Goal: Task Accomplishment & Management: Manage account settings

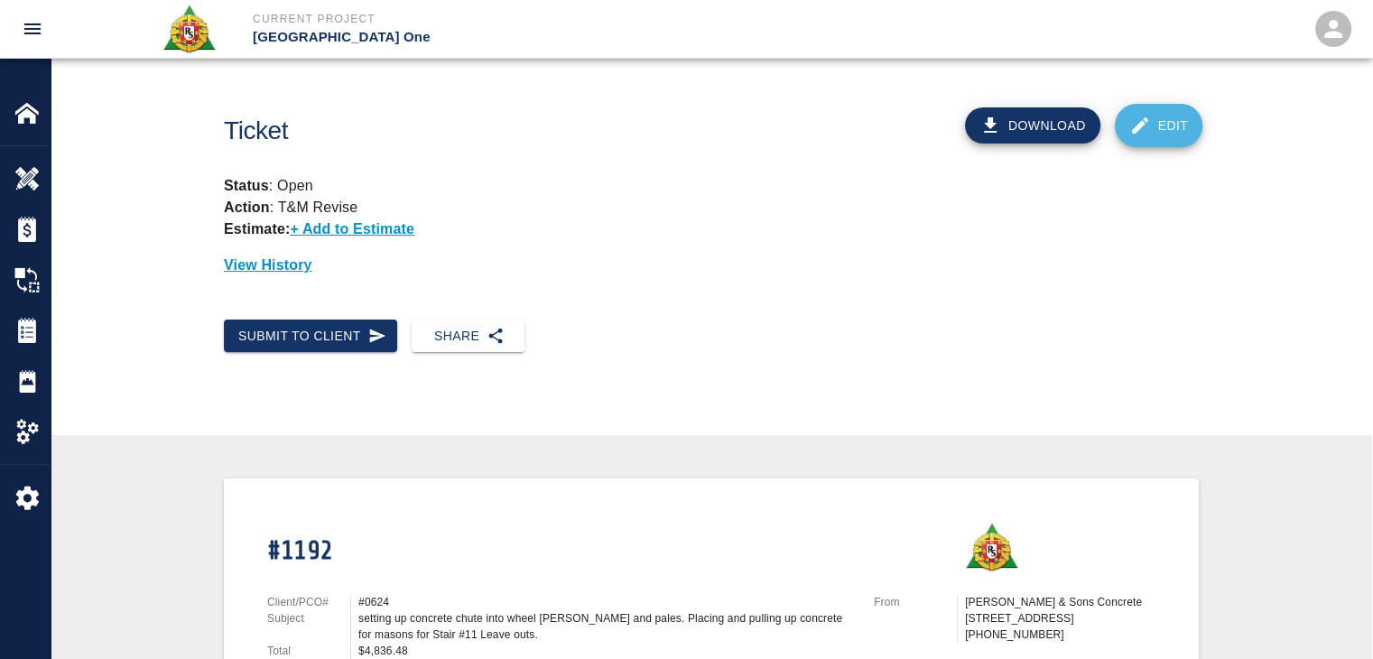
click at [1174, 124] on link "Edit" at bounding box center [1159, 125] width 88 height 43
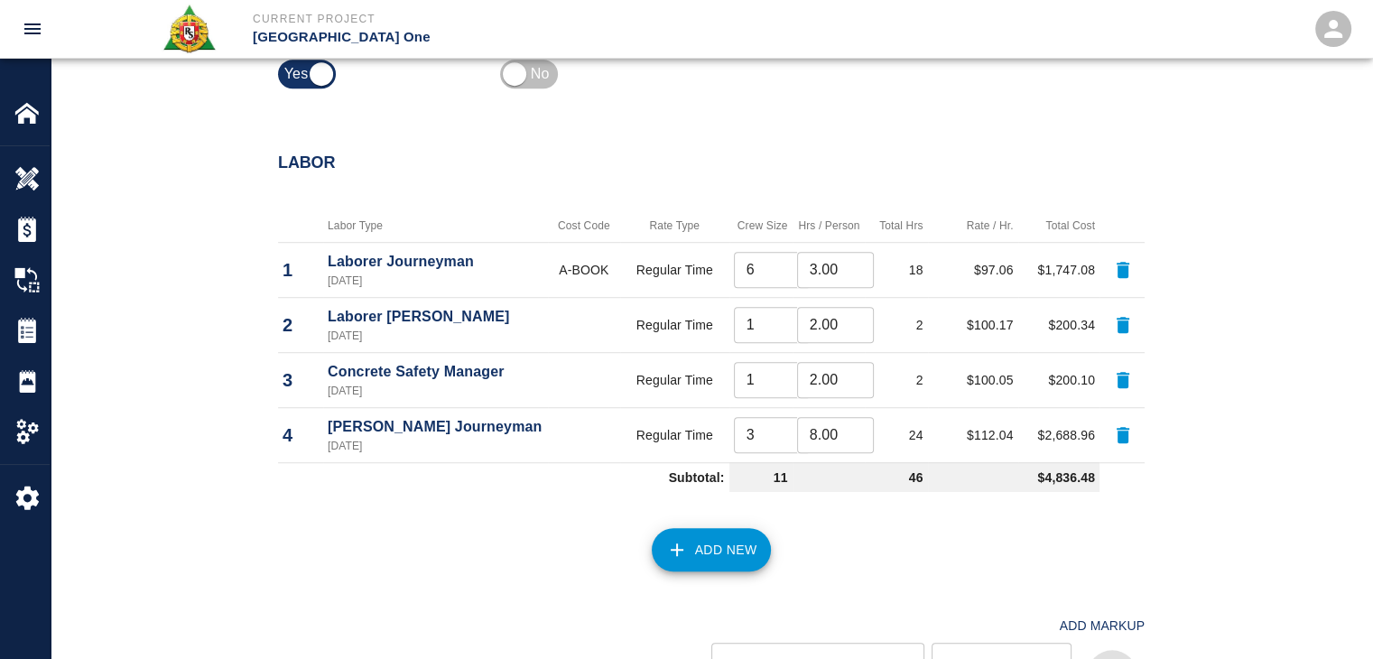
scroll to position [1098, 0]
click at [809, 422] on input "8.00" at bounding box center [835, 433] width 77 height 36
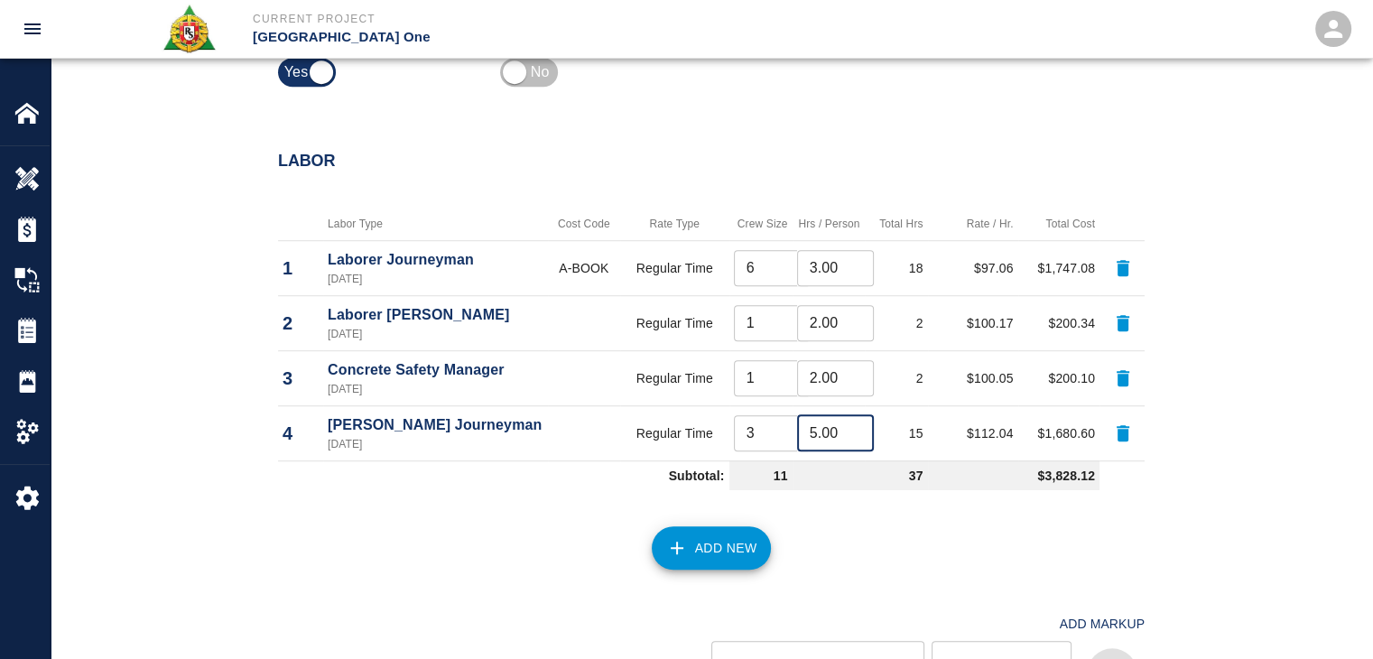
type input "5.00"
click at [897, 535] on div "Add New" at bounding box center [700, 536] width 888 height 79
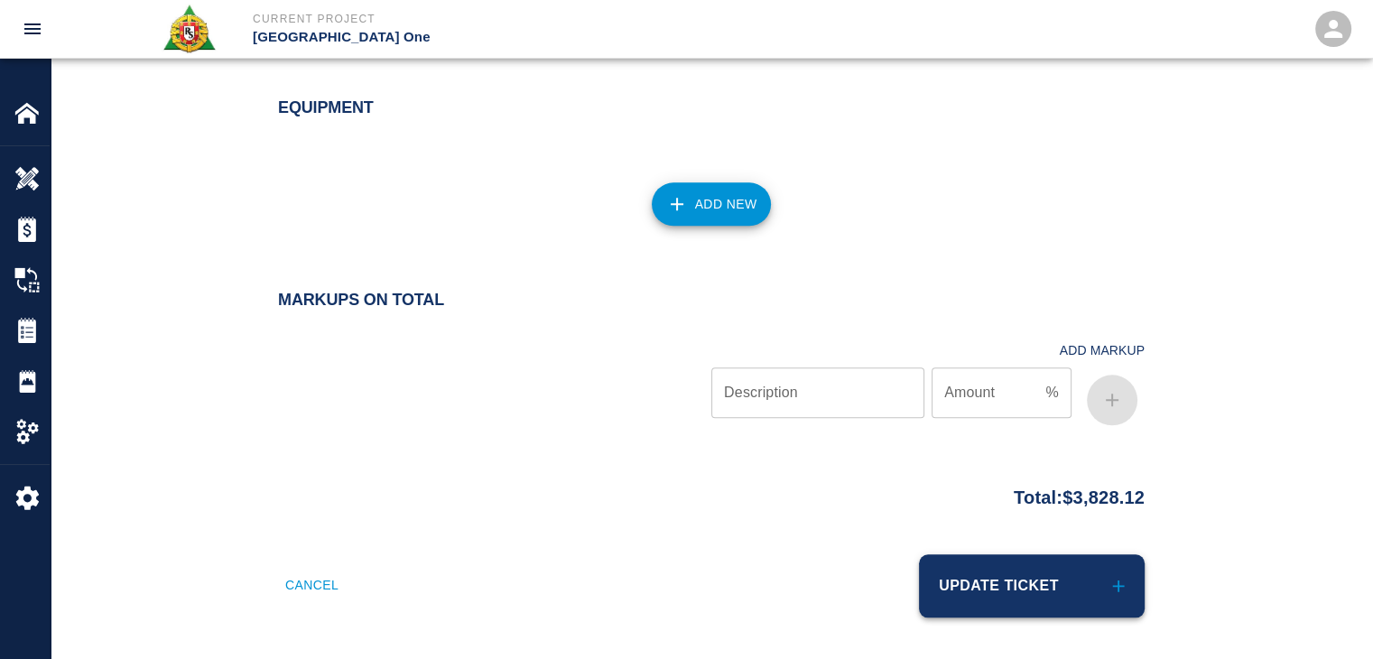
click at [998, 561] on button "Update Ticket" at bounding box center [1032, 585] width 226 height 63
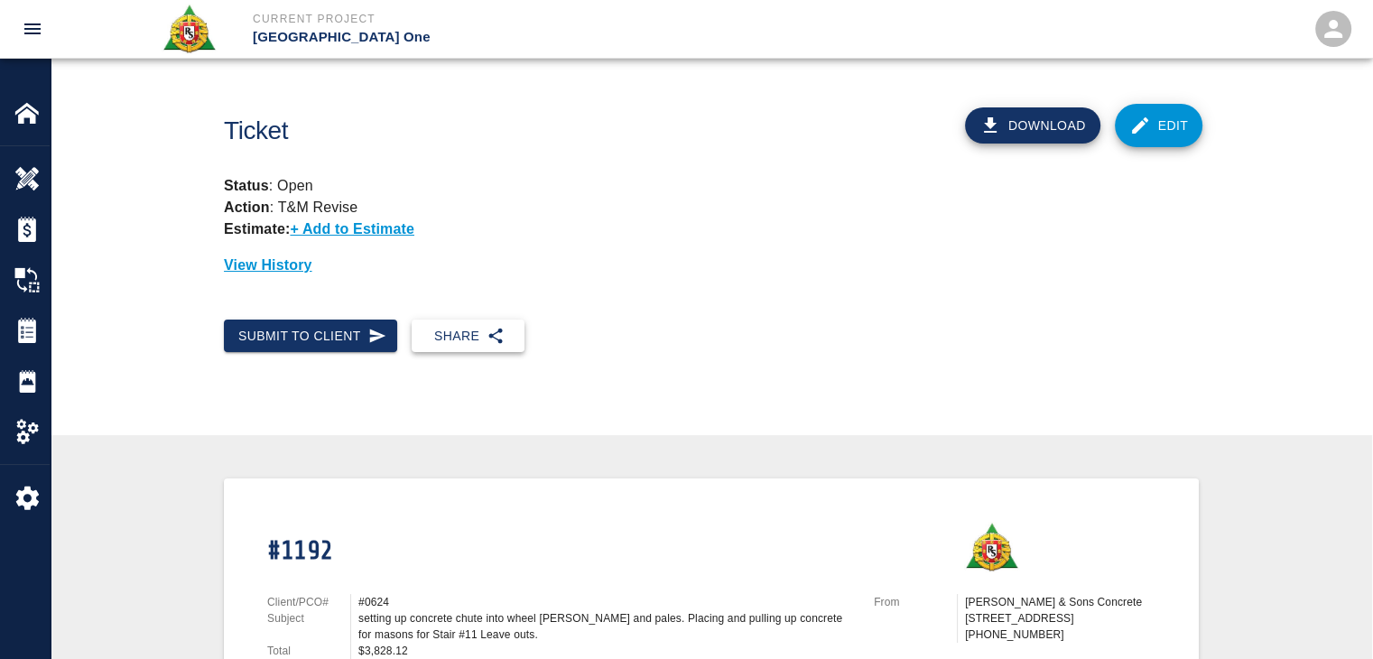
click at [432, 336] on button "Share" at bounding box center [468, 336] width 113 height 33
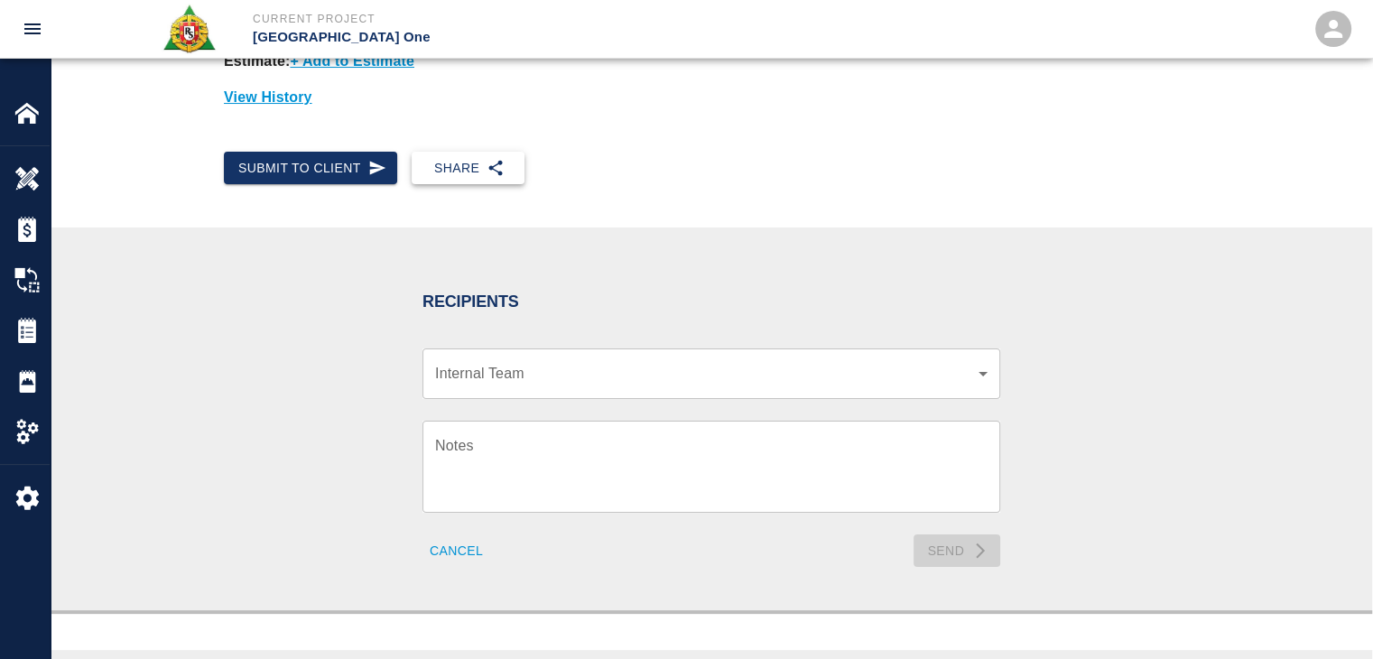
scroll to position [165, 0]
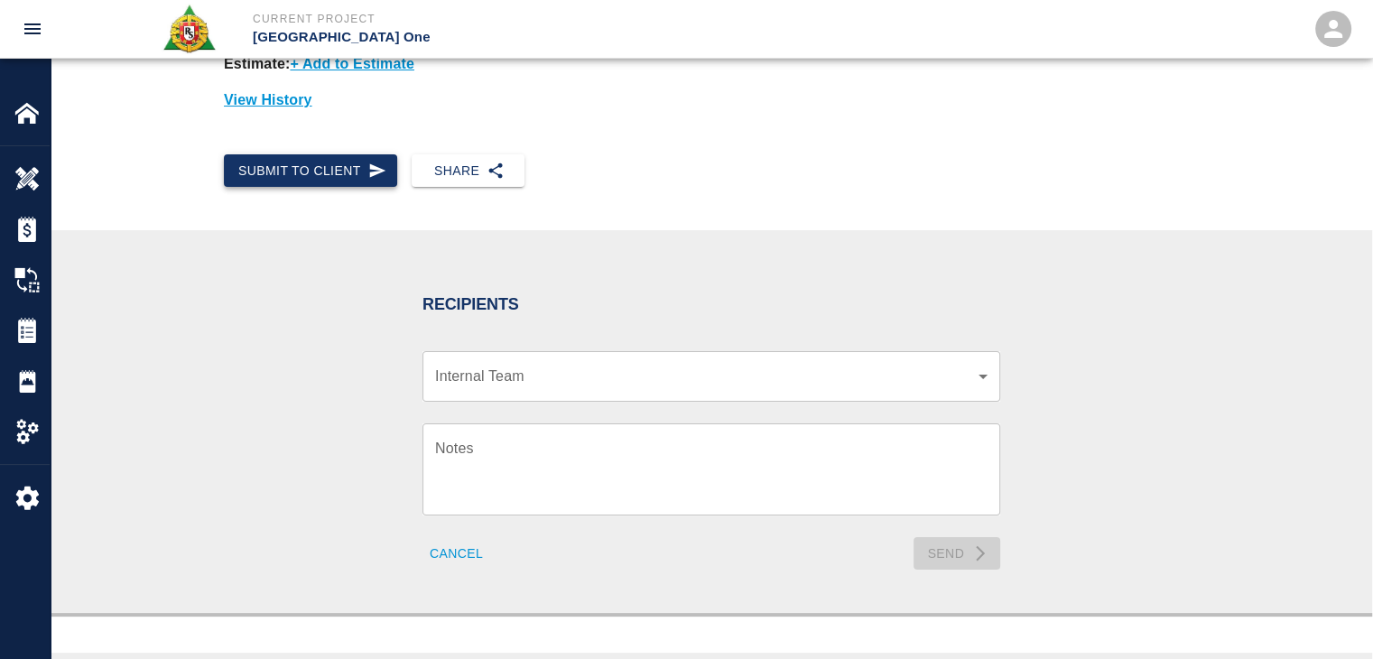
click at [346, 168] on button "Submit to Client" at bounding box center [310, 170] width 173 height 33
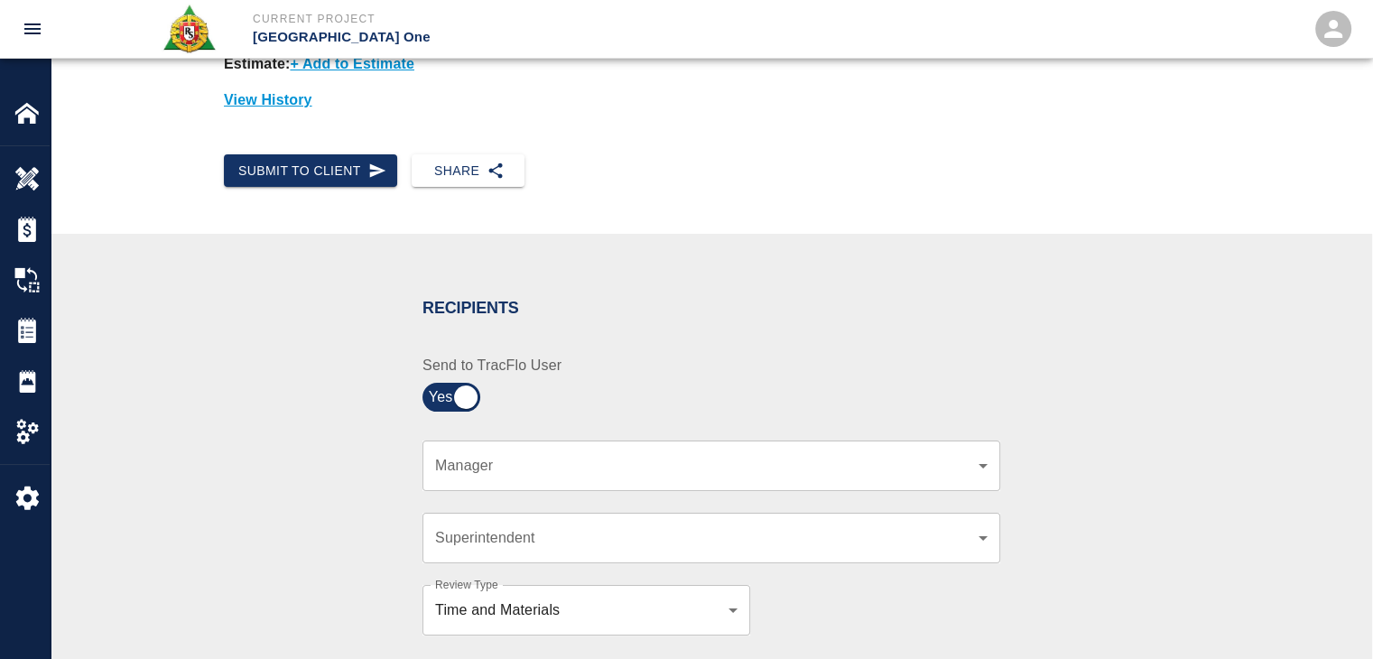
scroll to position [450, 0]
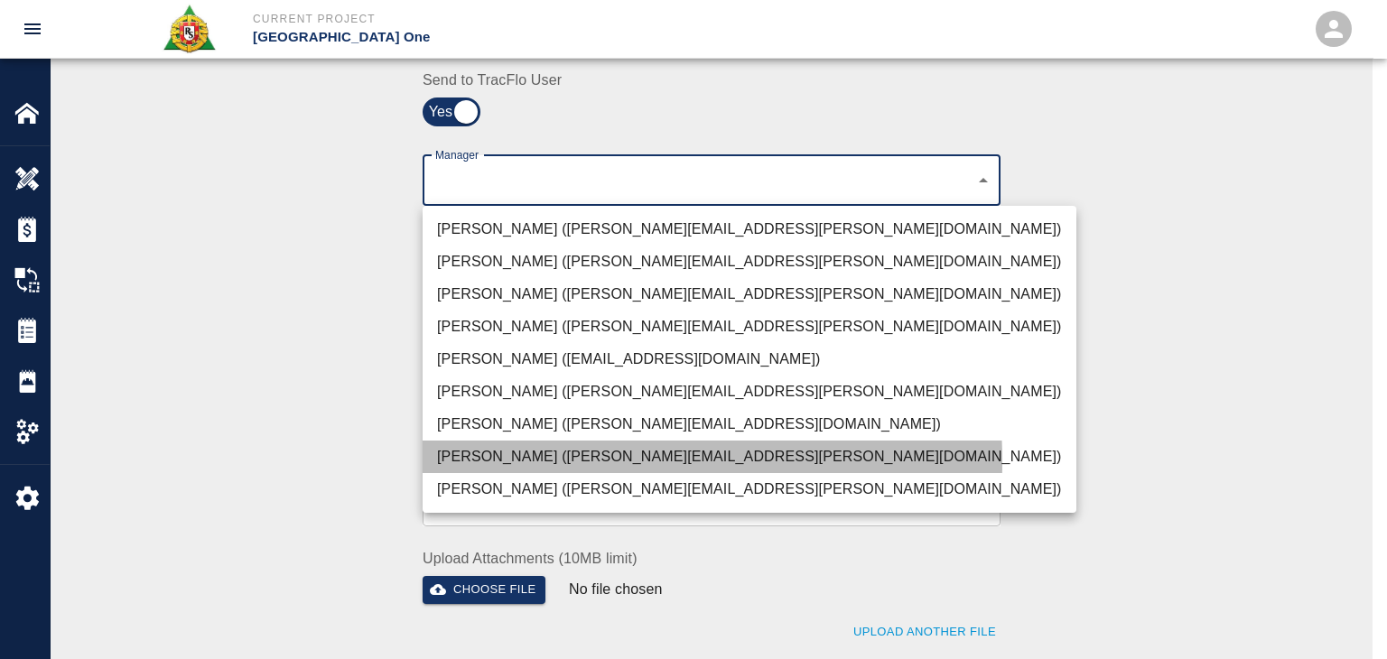
click at [479, 461] on li "Dylan Sims (dylan.sims@aecom.com)" at bounding box center [749, 457] width 654 height 32
type input "b38a77e7-14a9-4fe5-854d-de5ae580779f"
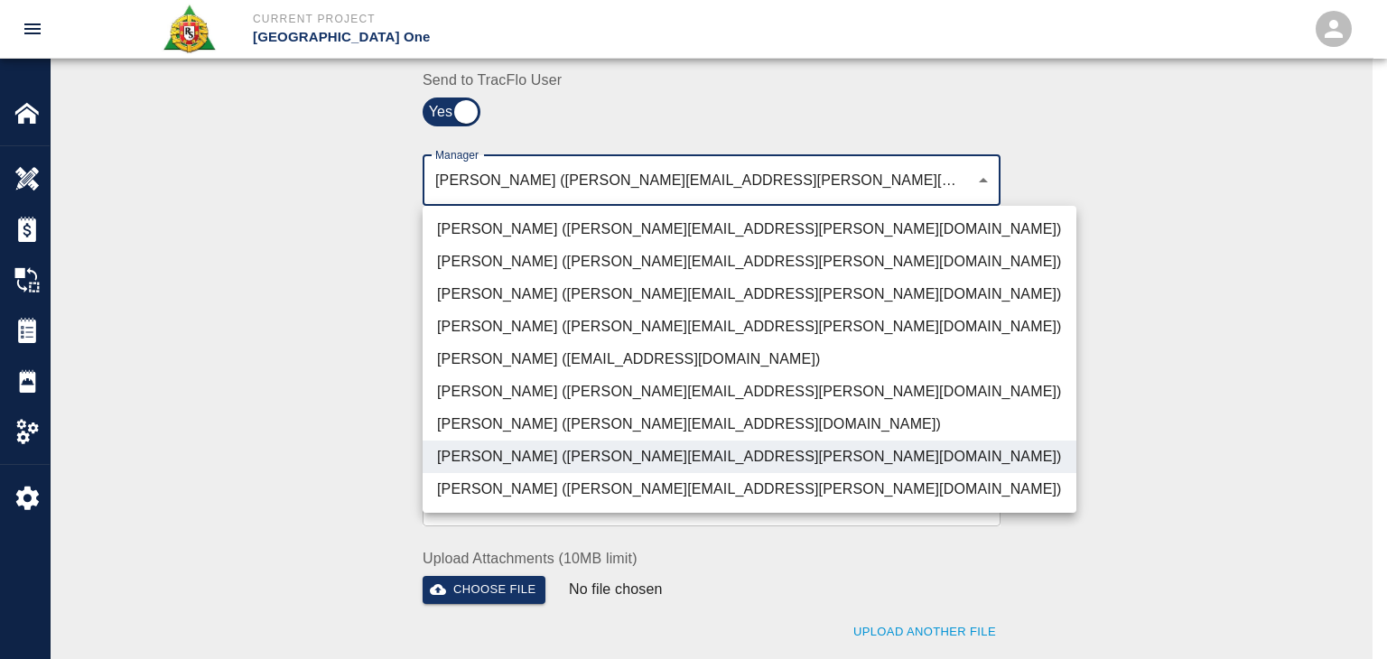
click at [335, 426] on div at bounding box center [693, 329] width 1387 height 659
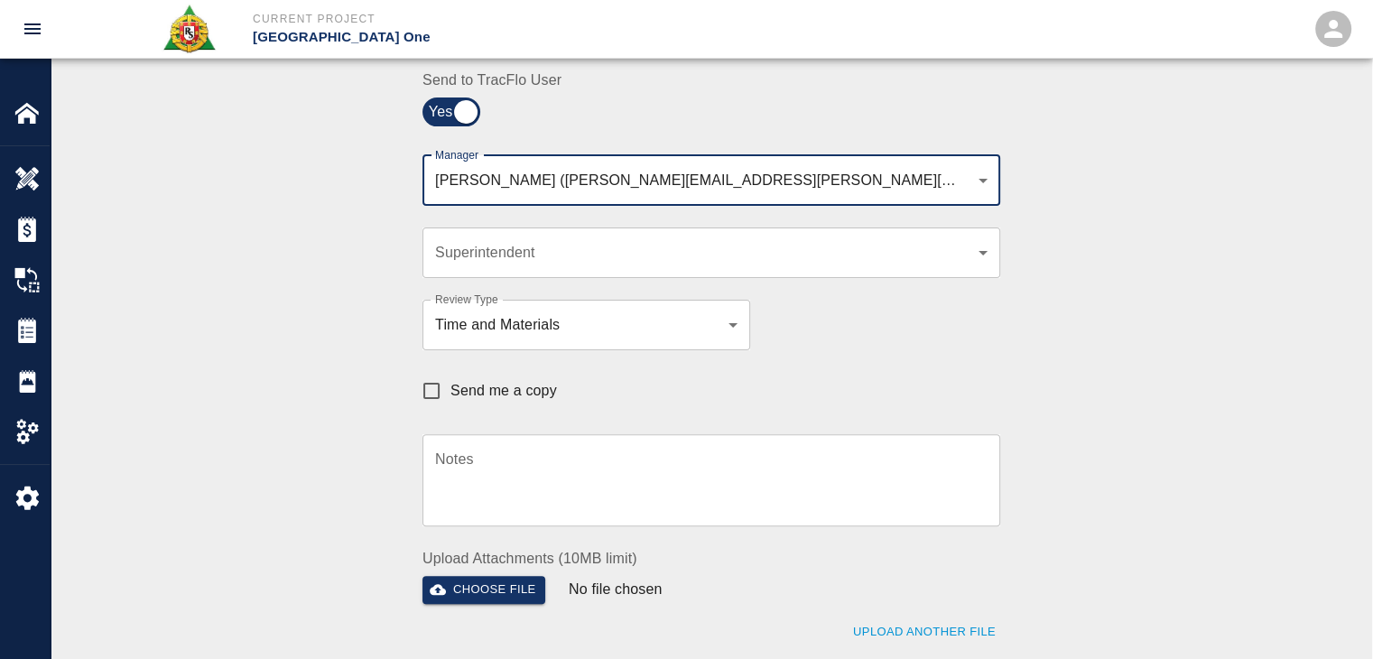
click at [479, 389] on span "Send me a copy" at bounding box center [503, 391] width 107 height 22
click at [450, 389] on input "Send me a copy" at bounding box center [432, 391] width 38 height 38
checkbox input "true"
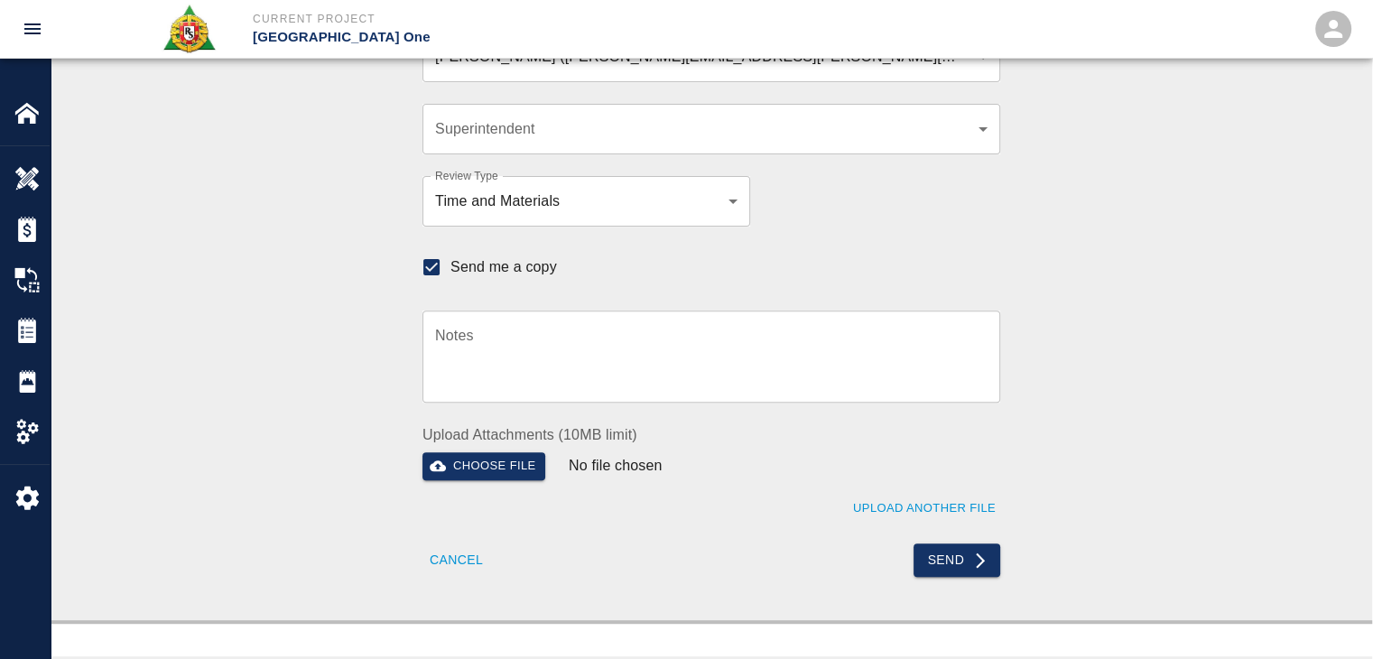
scroll to position [577, 0]
click at [985, 581] on div "Recipients Send to TracFlo User Manager Dylan Sims (dylan.sims@aecom.com) b38a7…" at bounding box center [712, 219] width 1322 height 795
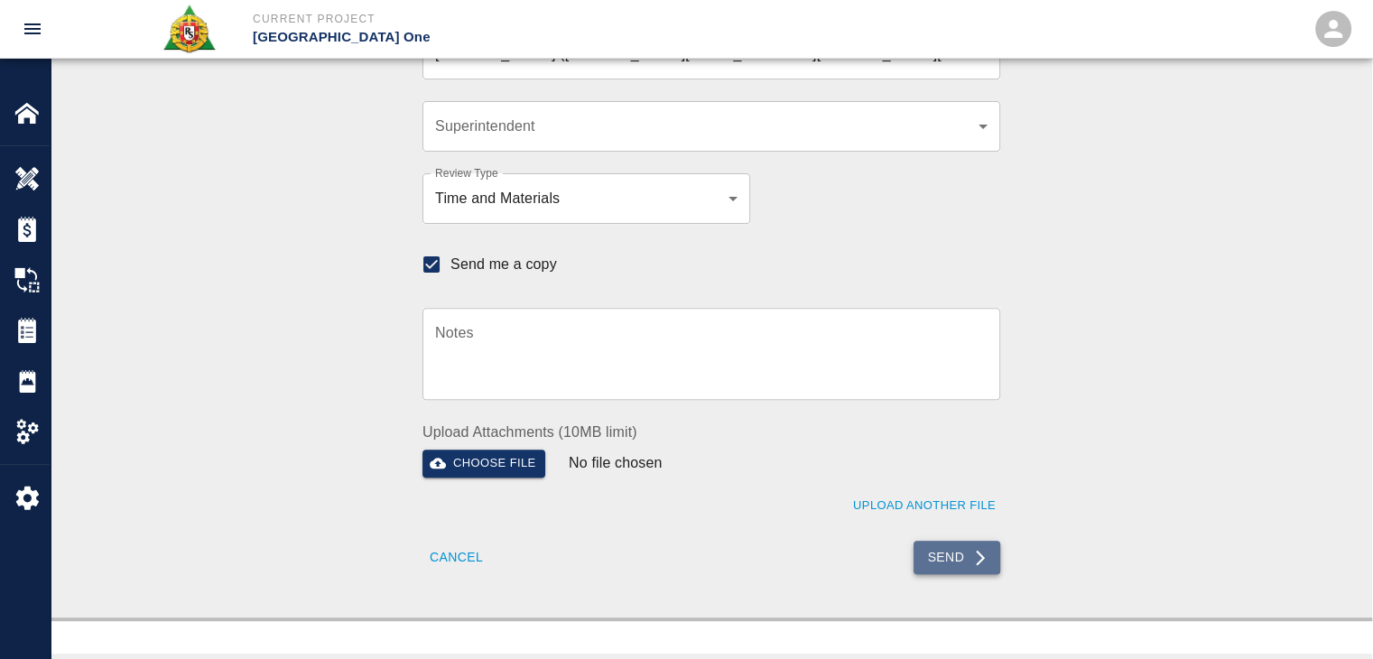
click at [958, 565] on button "Send" at bounding box center [958, 557] width 88 height 33
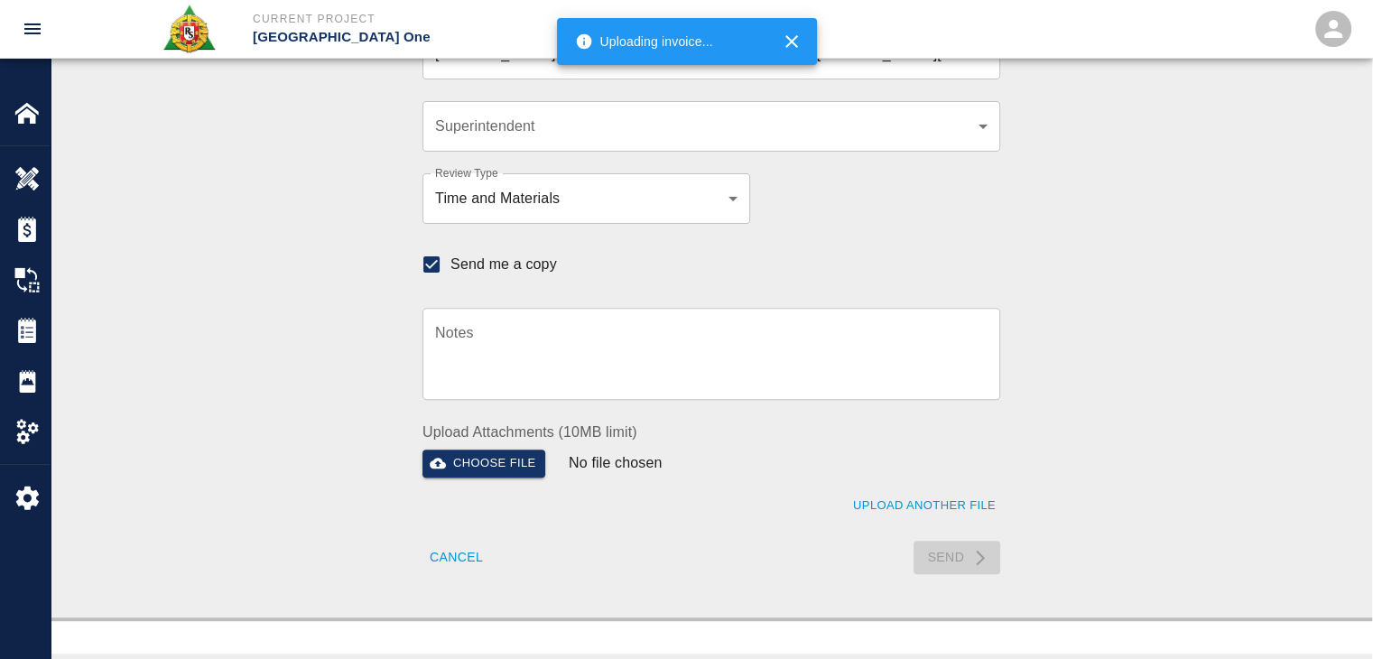
checkbox input "false"
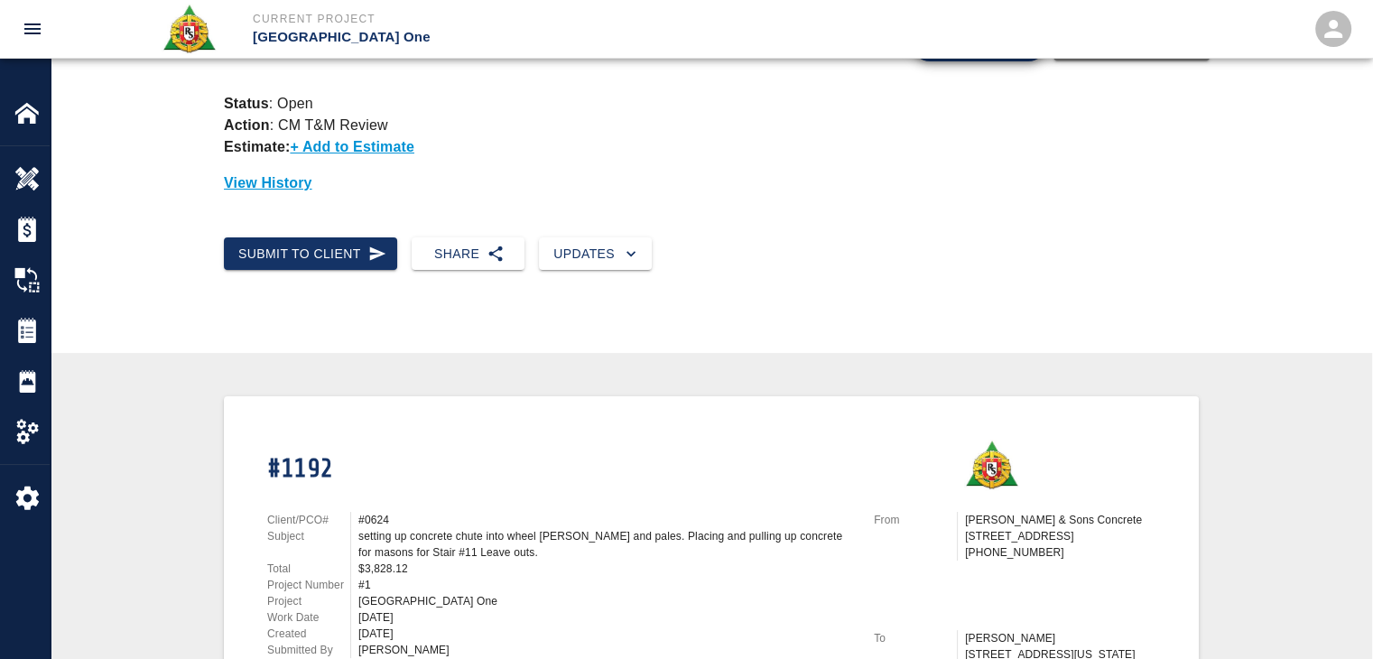
scroll to position [0, 0]
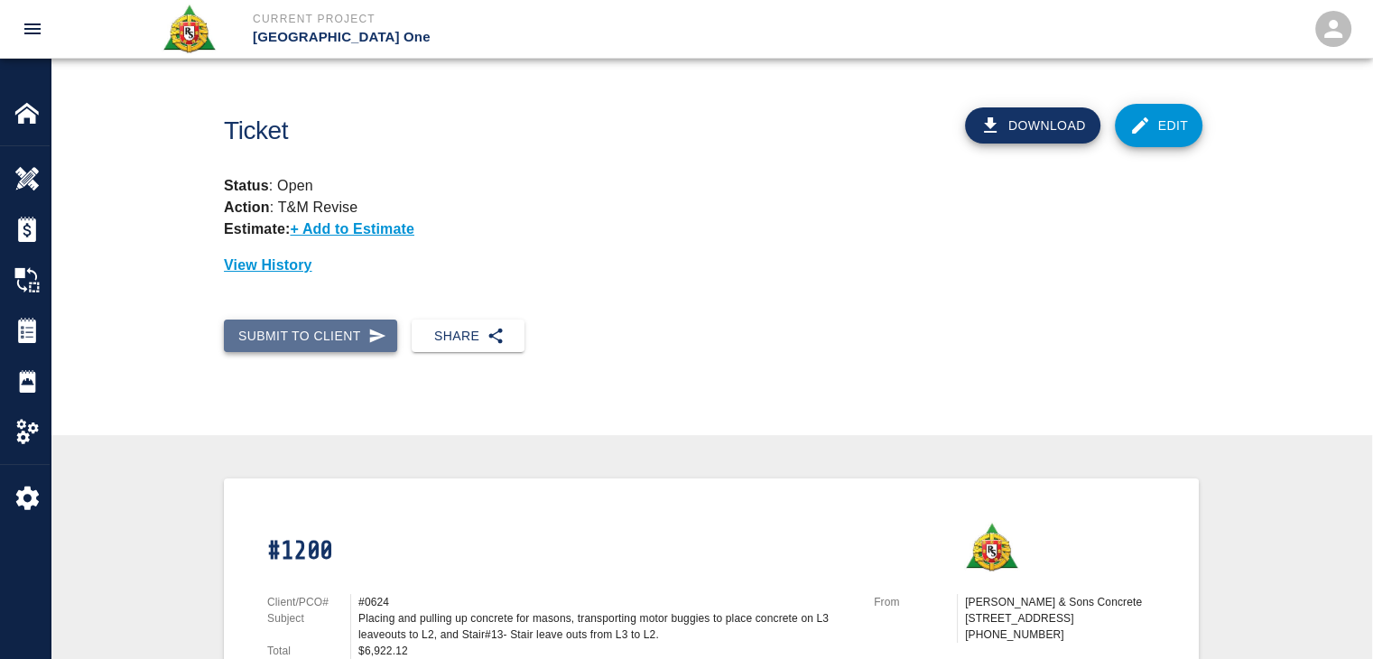
click at [357, 345] on button "Submit to Client" at bounding box center [310, 336] width 173 height 33
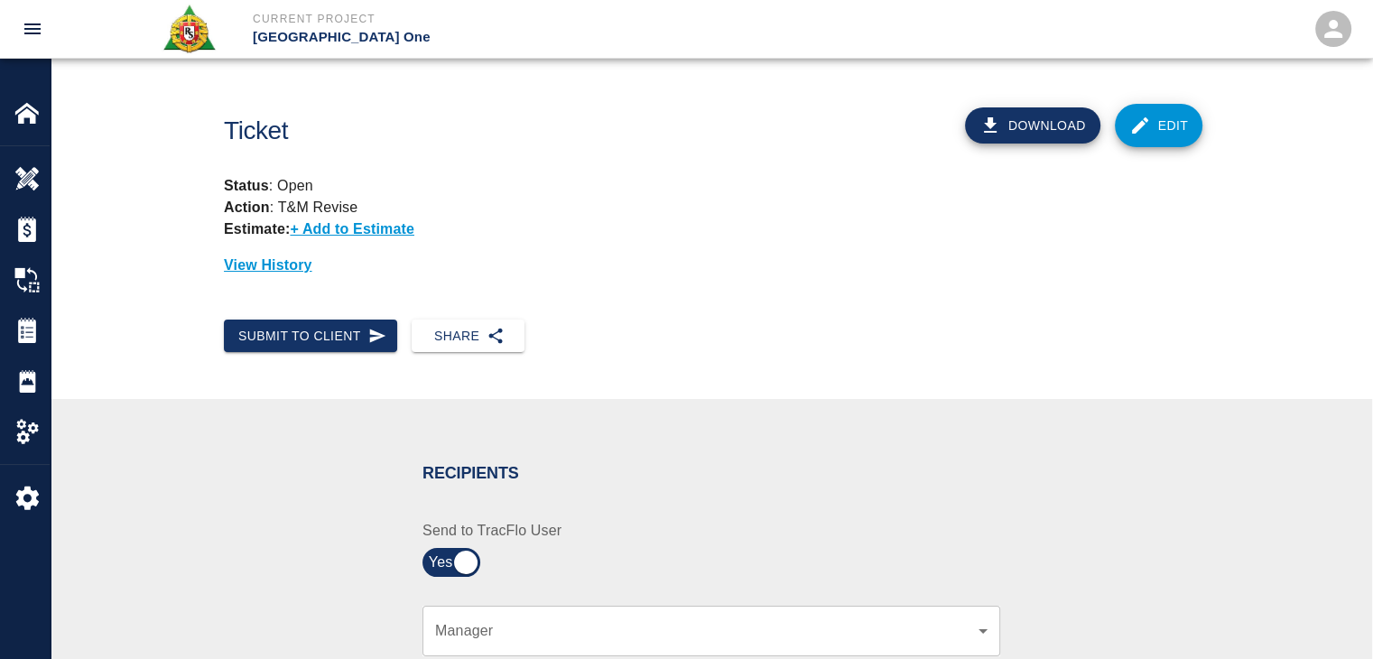
click at [1166, 120] on link "Edit" at bounding box center [1159, 125] width 88 height 43
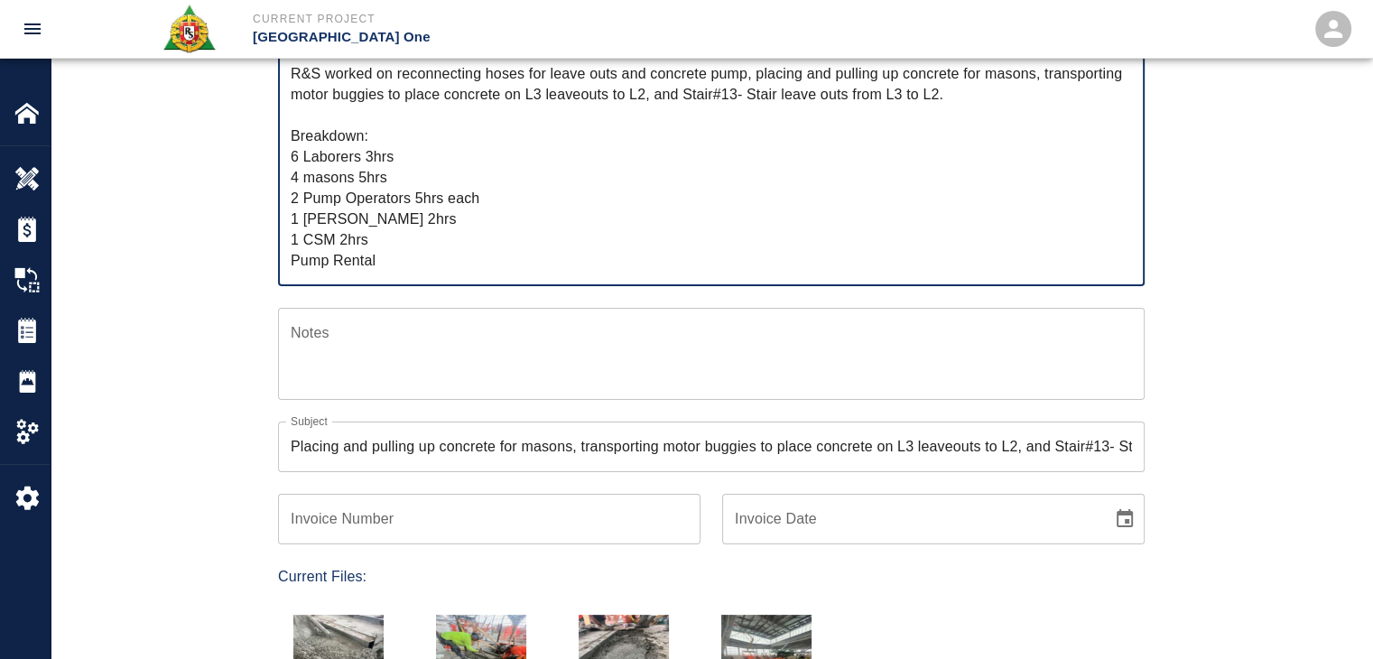
scroll to position [302, 0]
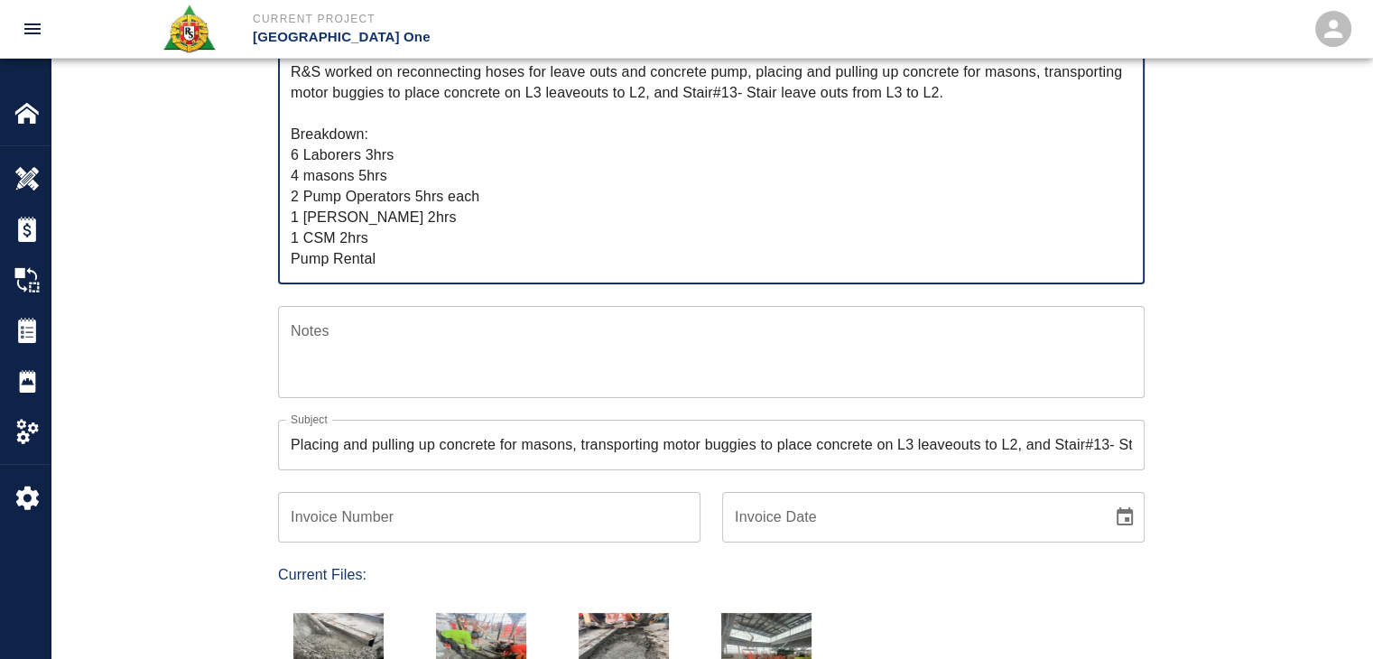
click at [480, 347] on textarea "Notes" at bounding box center [711, 351] width 841 height 62
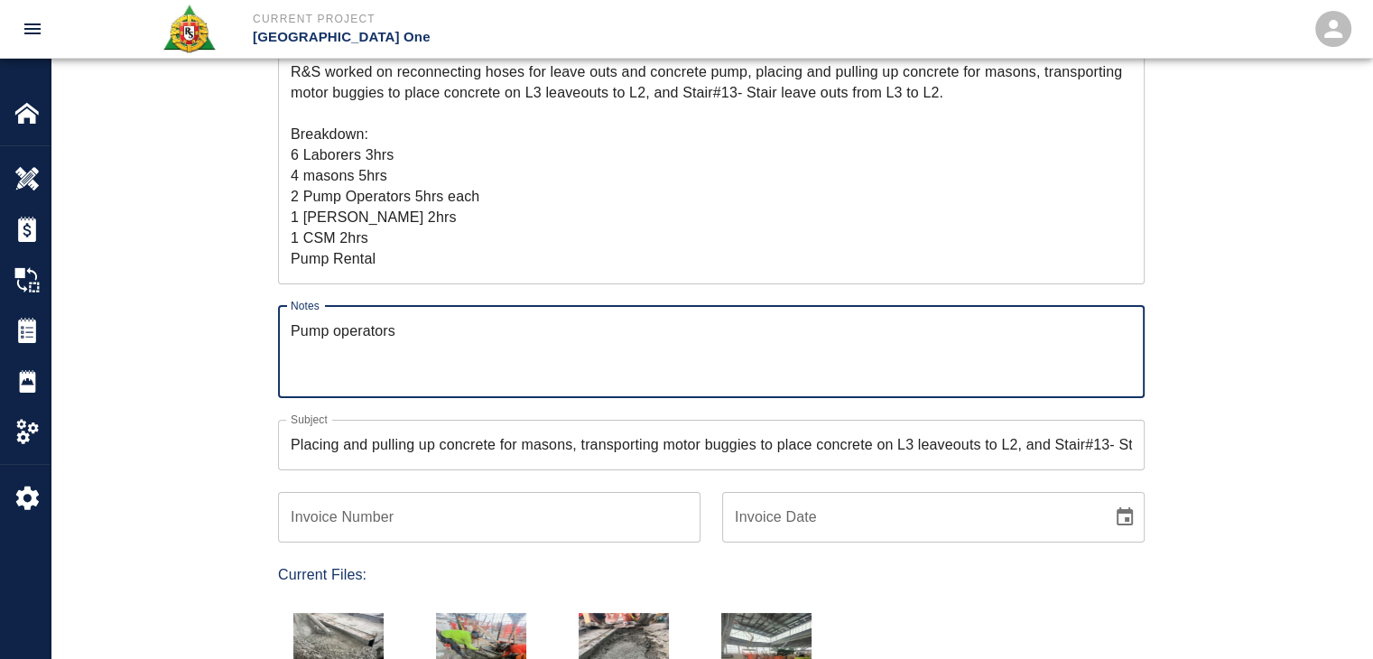
click at [320, 329] on textarea "Pump operators" at bounding box center [711, 351] width 841 height 62
click at [412, 335] on textarea "Pump operators" at bounding box center [711, 351] width 841 height 62
click at [222, 333] on div "Ticket Number 1200 Ticket Number PCO Number 0624 PCO Number Start Date 07/07/20…" at bounding box center [712, 439] width 1322 height 1116
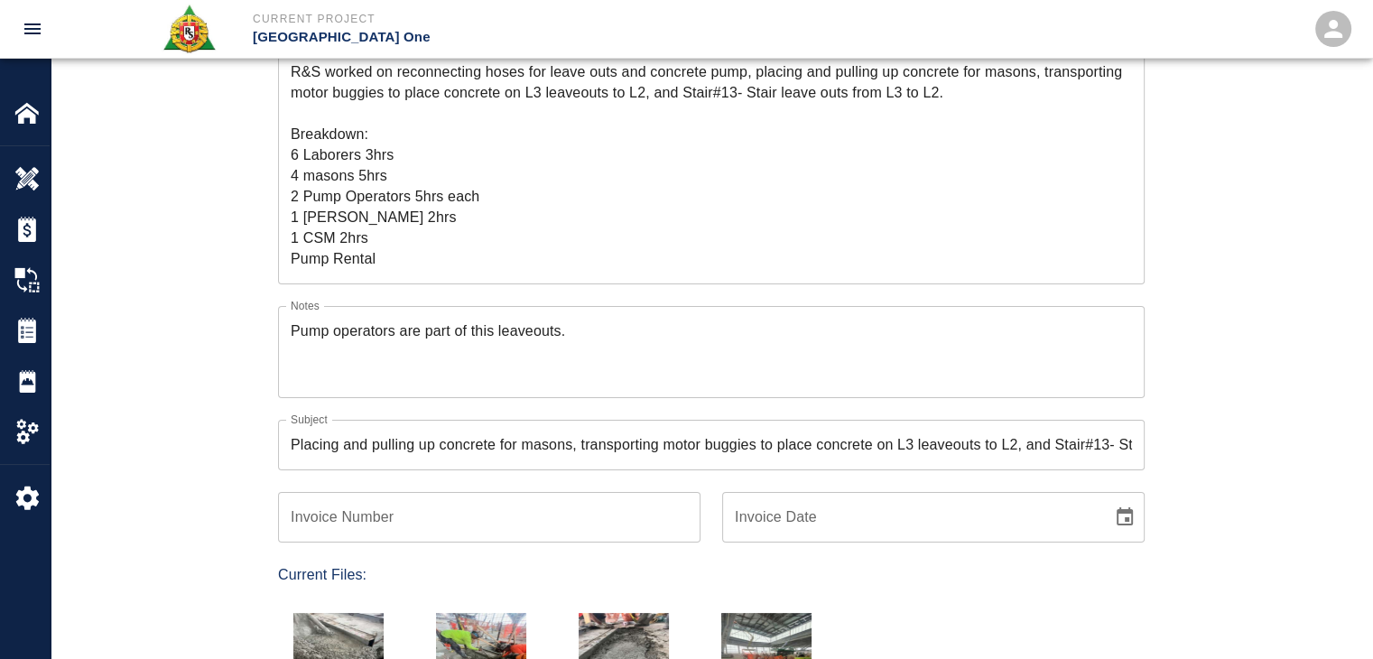
click at [467, 326] on textarea "Pump operators are part of this leaveouts." at bounding box center [711, 351] width 841 height 62
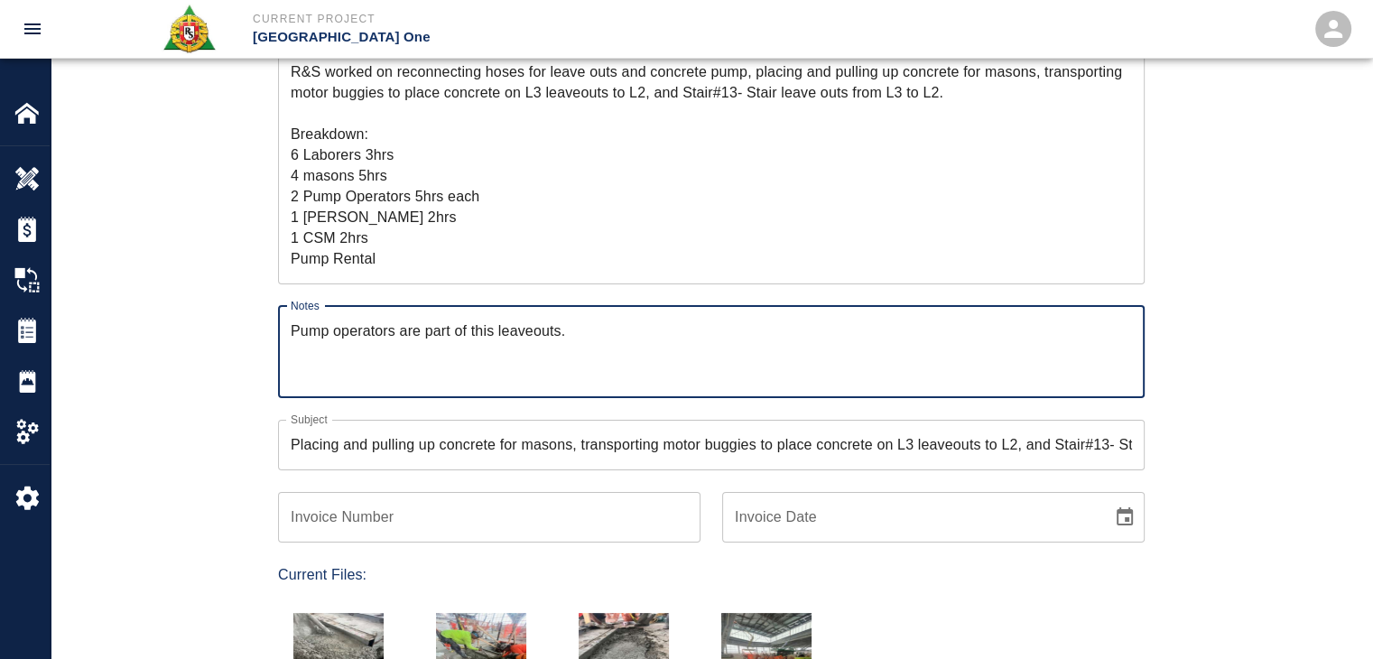
click at [473, 333] on textarea "Pump operators are part of this leaveouts." at bounding box center [711, 351] width 841 height 62
click at [678, 331] on textarea "Pump operators are part of pouring this leaveouts." at bounding box center [711, 351] width 841 height 62
type textarea "Pump operators are part of pouring this leaveouts."
click at [227, 407] on div "Ticket Number 1200 Ticket Number PCO Number 0624 PCO Number Start Date 07/07/20…" at bounding box center [711, 417] width 975 height 1072
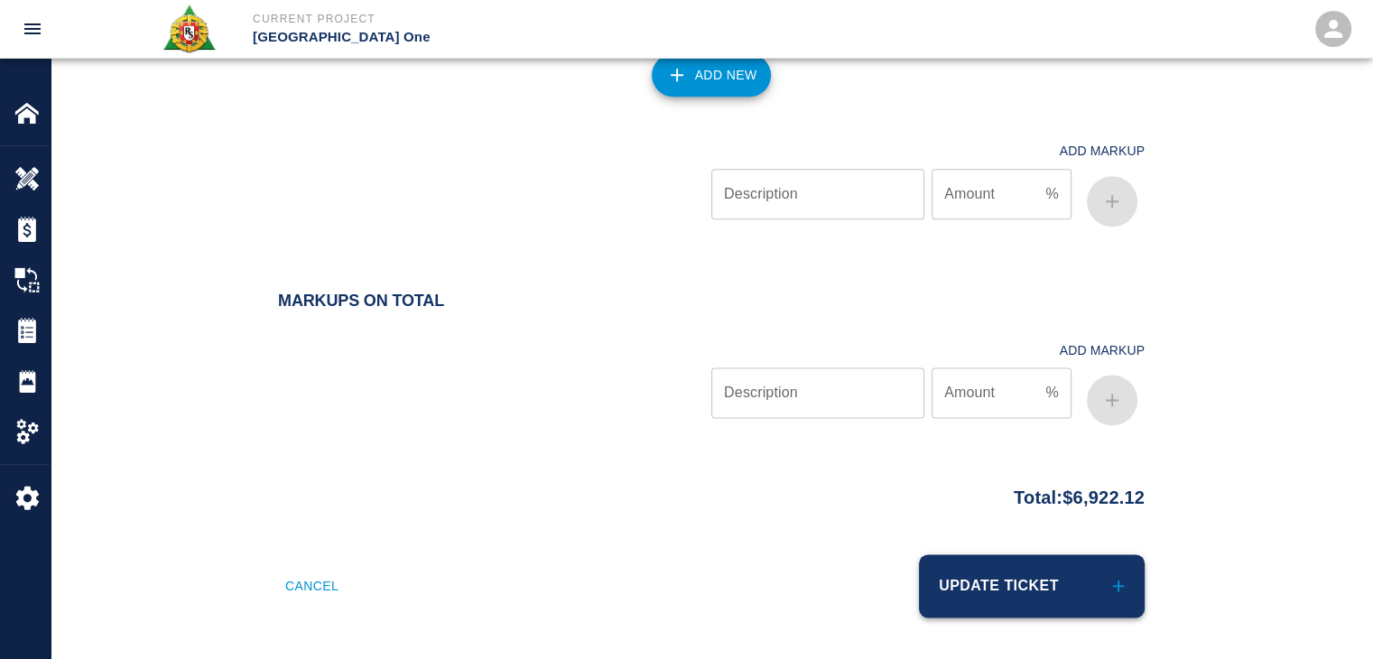
scroll to position [2343, 0]
click at [997, 571] on button "Update Ticket" at bounding box center [1032, 586] width 226 height 63
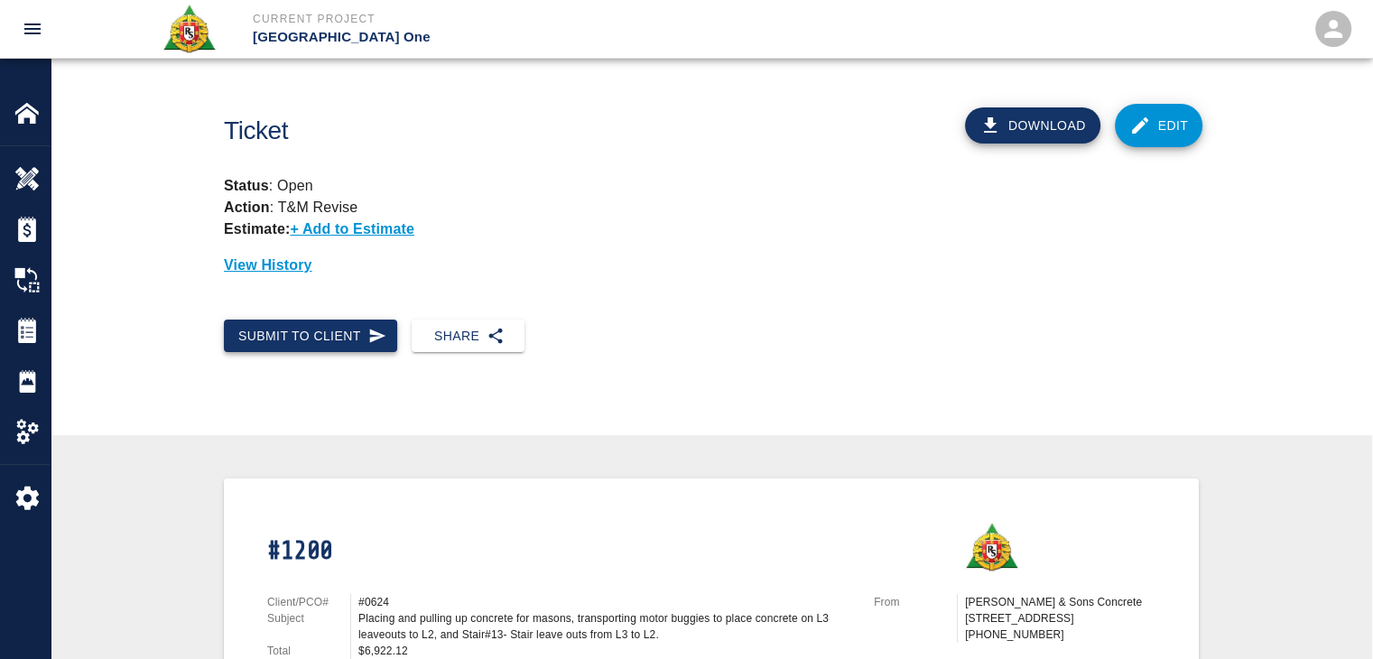
click at [346, 348] on button "Submit to Client" at bounding box center [310, 336] width 173 height 33
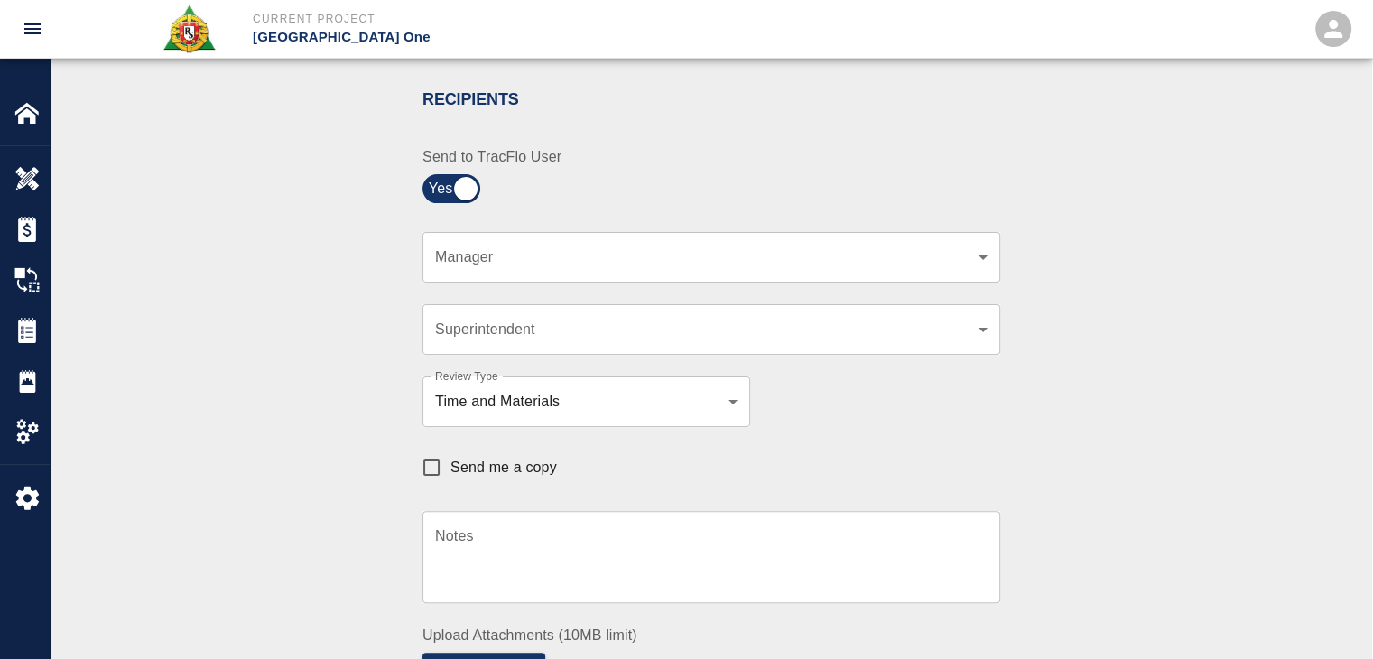
scroll to position [372, 0]
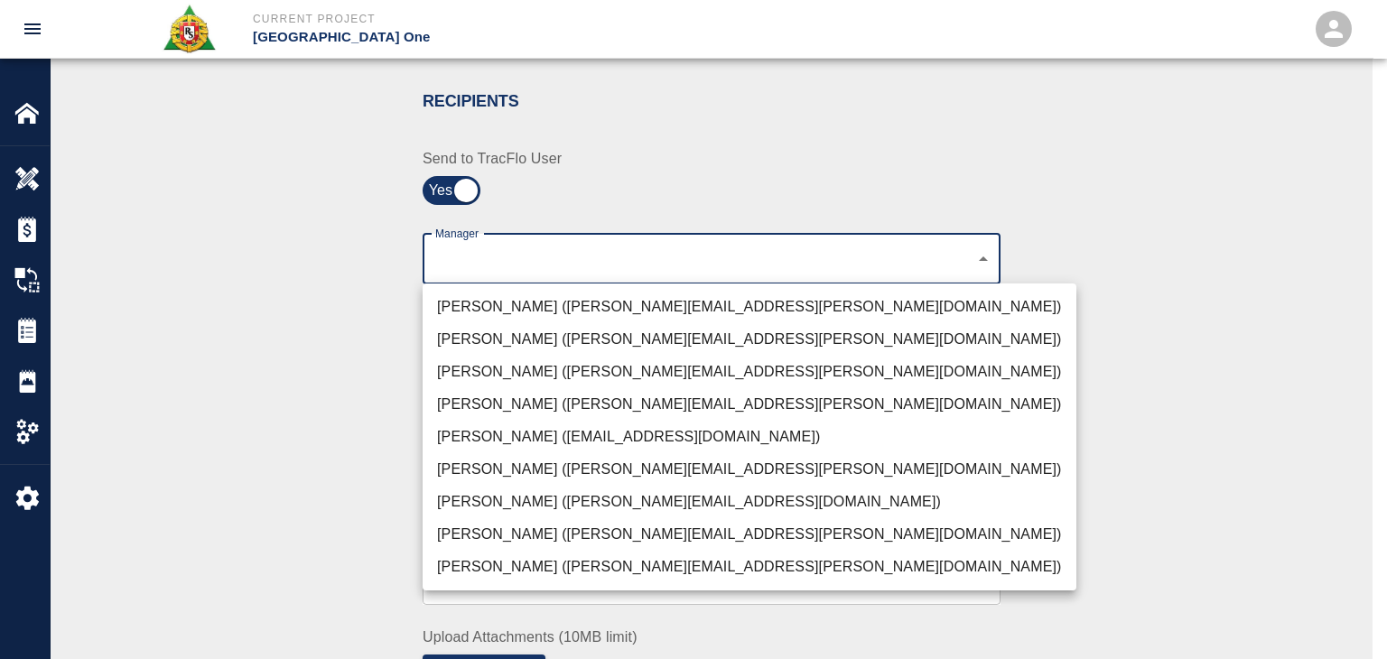
click at [471, 538] on li "Dylan Sims (dylan.sims@aecom.com)" at bounding box center [749, 534] width 654 height 32
type input "b38a77e7-14a9-4fe5-854d-de5ae580779f"
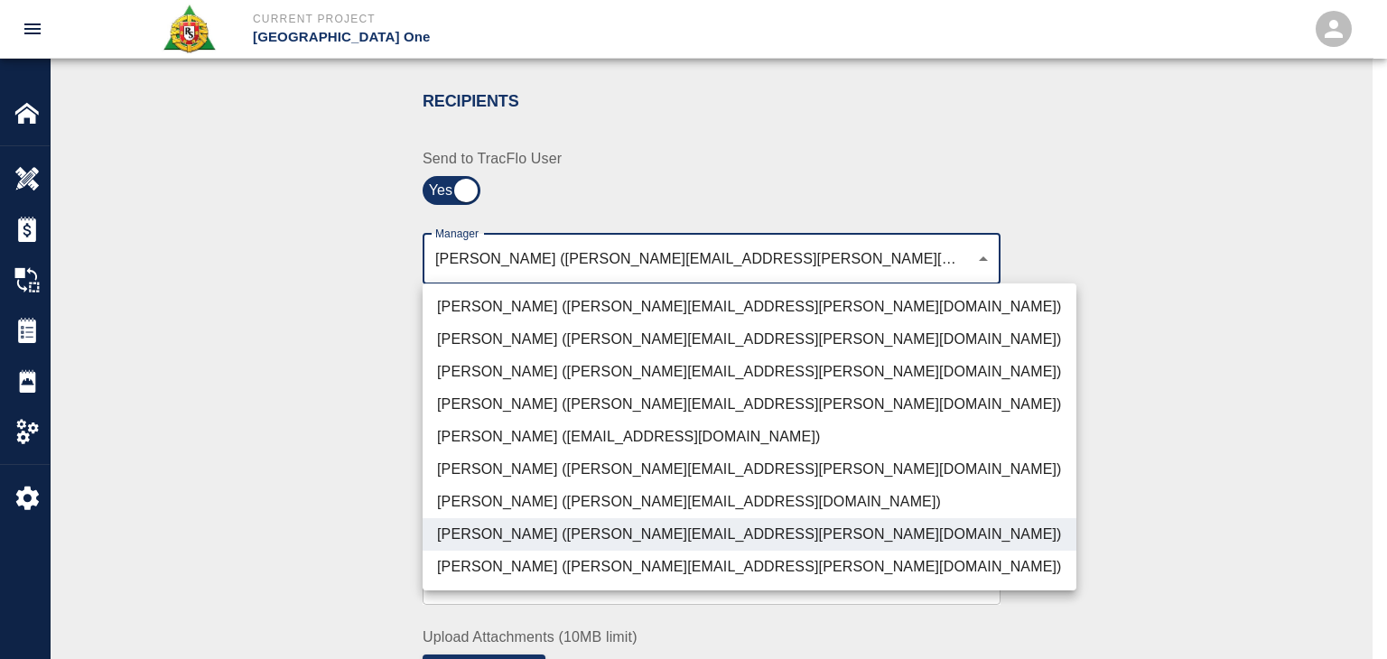
click at [333, 462] on div at bounding box center [693, 329] width 1387 height 659
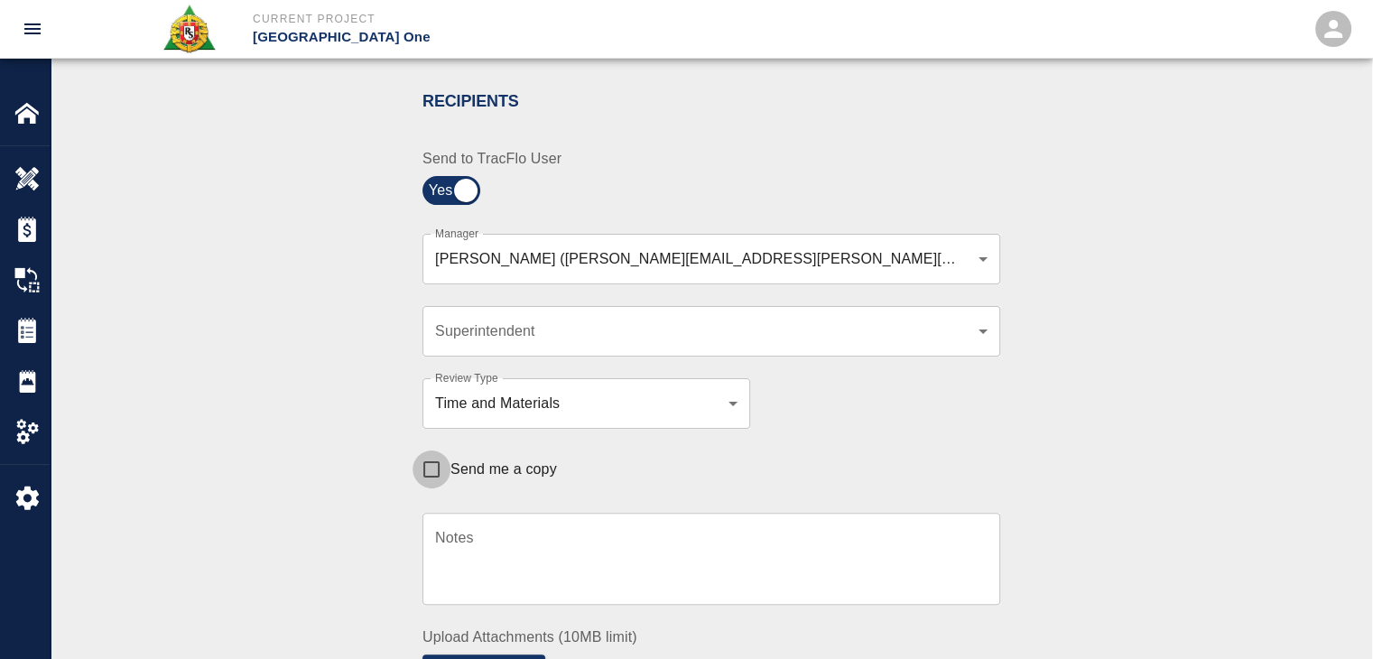
click at [425, 459] on input "Send me a copy" at bounding box center [432, 469] width 38 height 38
checkbox input "true"
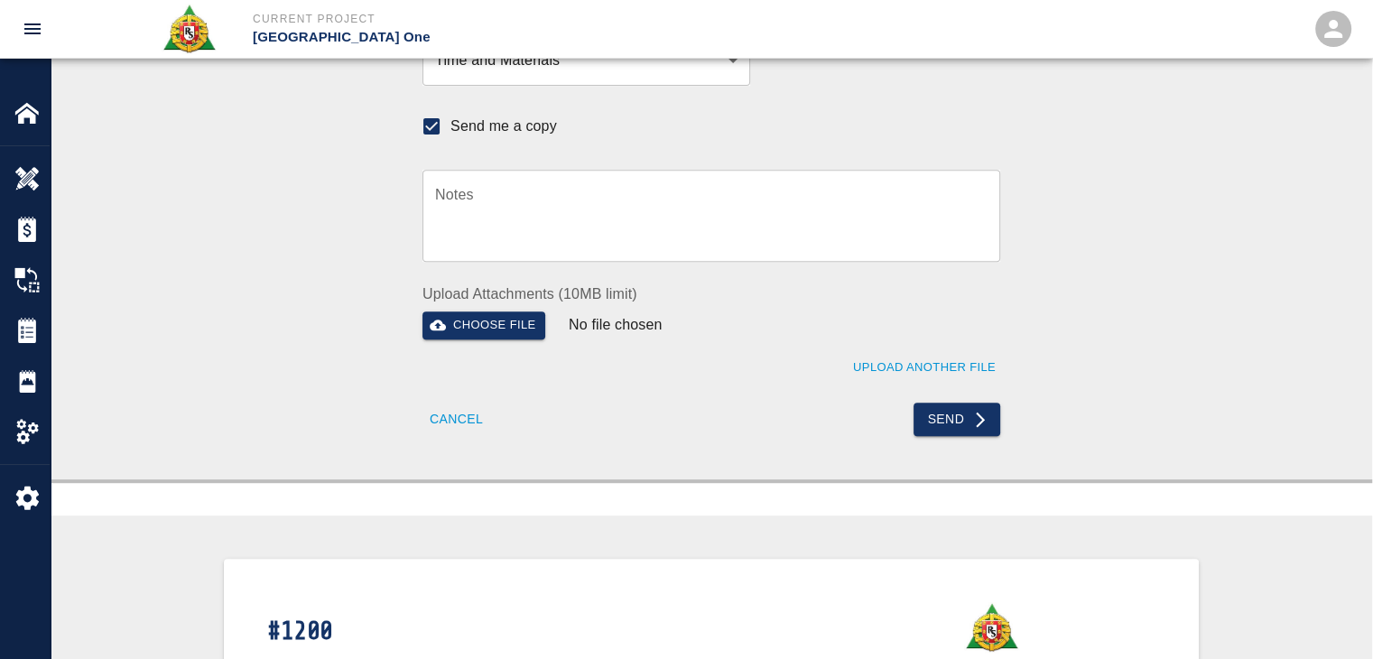
scroll to position [714, 0]
click at [935, 420] on button "Send" at bounding box center [958, 420] width 88 height 33
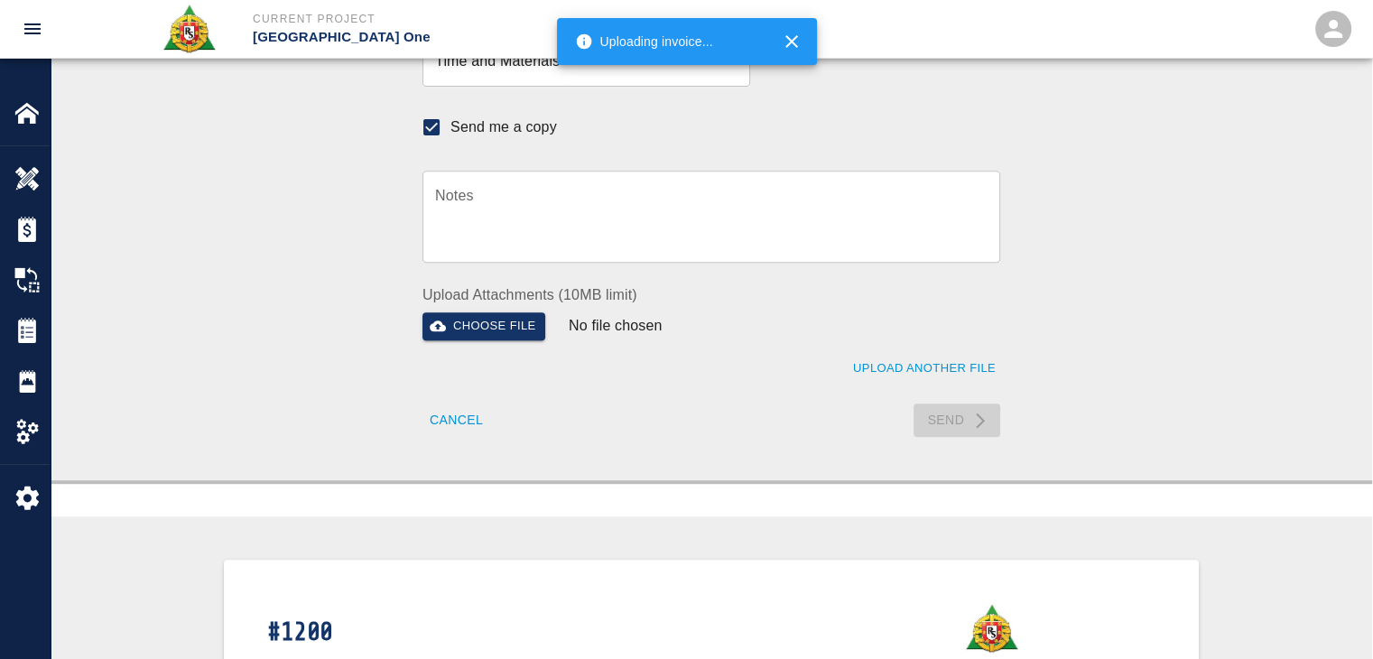
checkbox input "false"
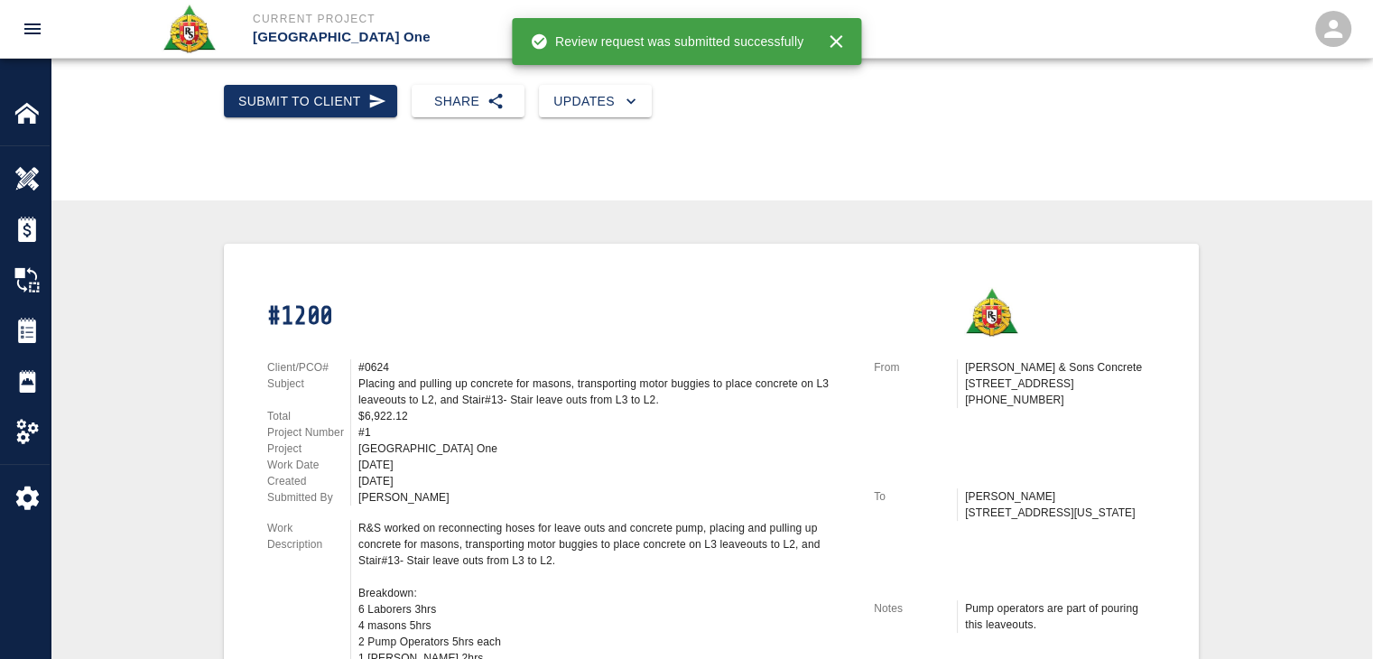
scroll to position [0, 0]
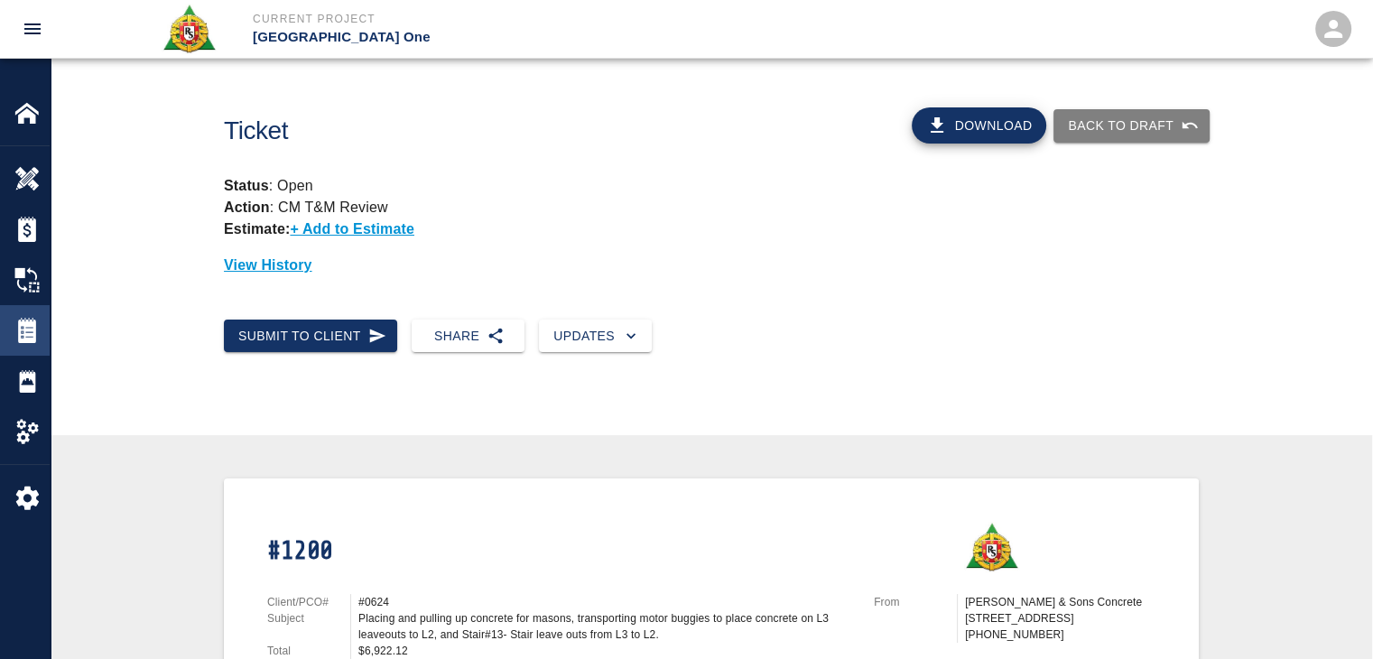
click at [35, 325] on img at bounding box center [26, 330] width 25 height 25
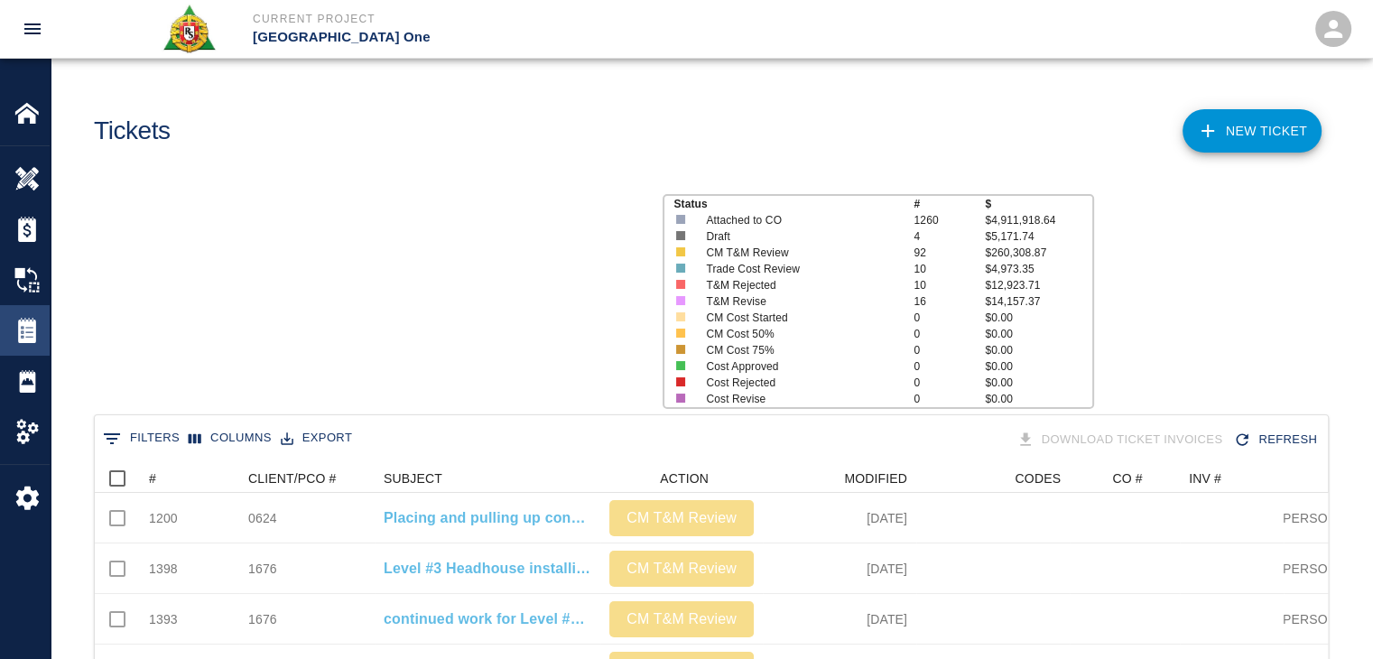
scroll to position [1040, 1220]
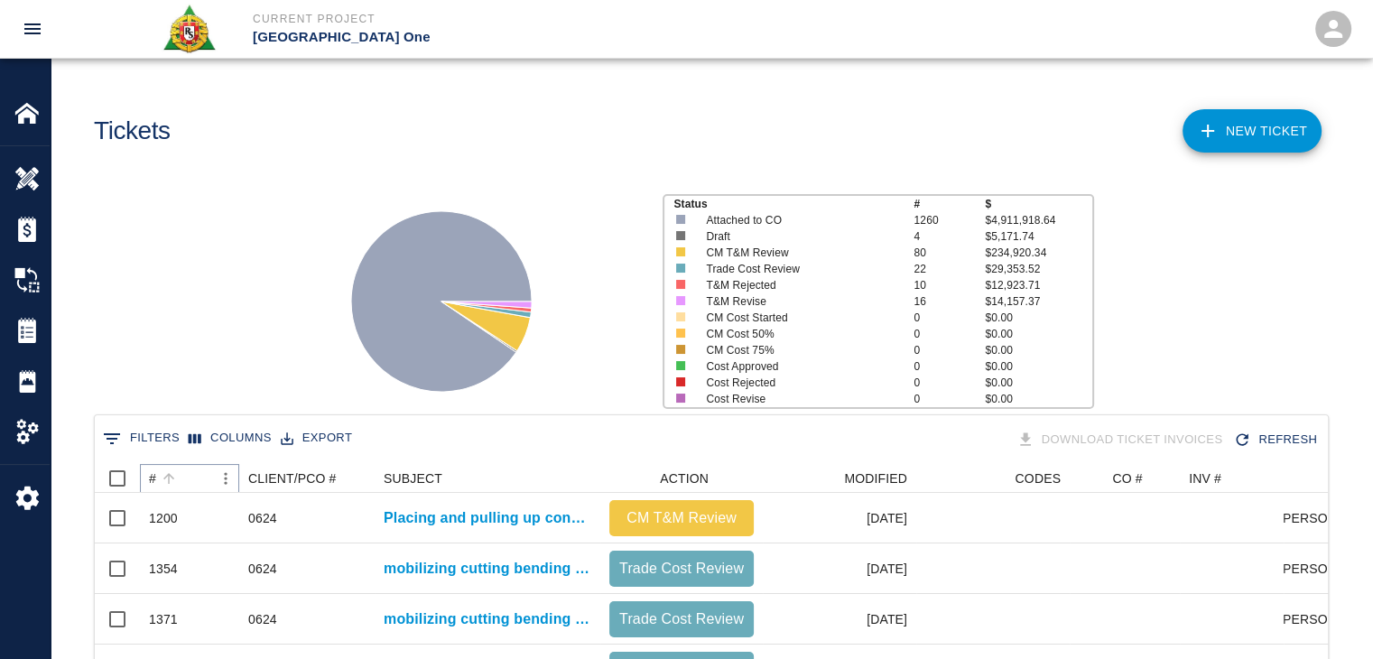
click at [170, 482] on icon "Sort" at bounding box center [169, 478] width 16 height 16
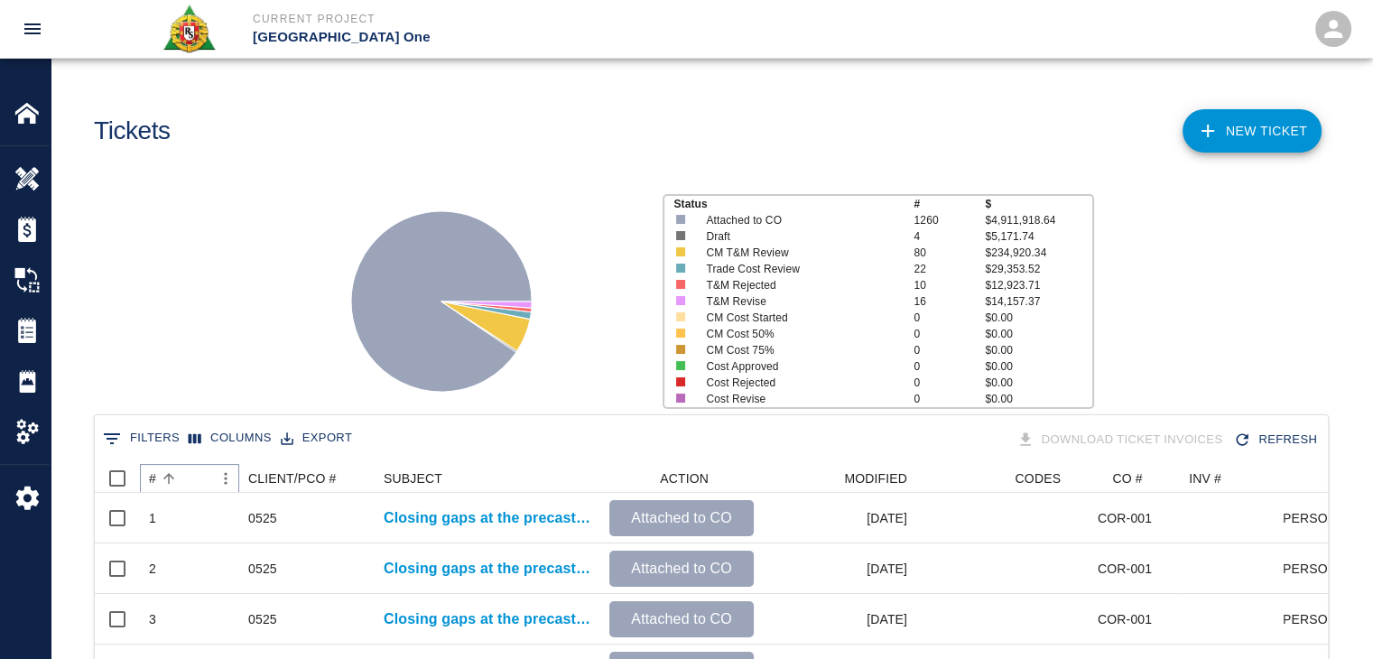
click at [170, 482] on icon "Sort" at bounding box center [169, 478] width 16 height 16
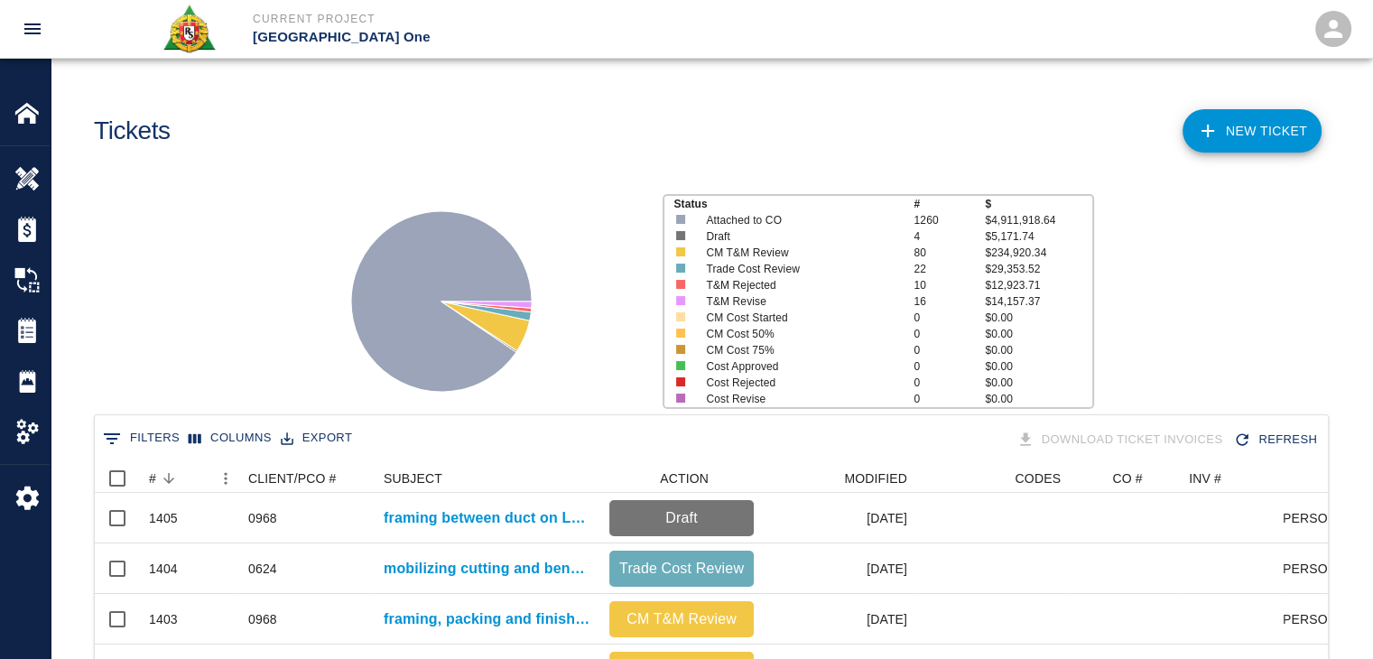
click at [183, 316] on div "Status # $ Attached to CO 1260 $4,911,918.64 Draft 4 $5,171.74 CM T&M Review 80…" at bounding box center [704, 294] width 1336 height 240
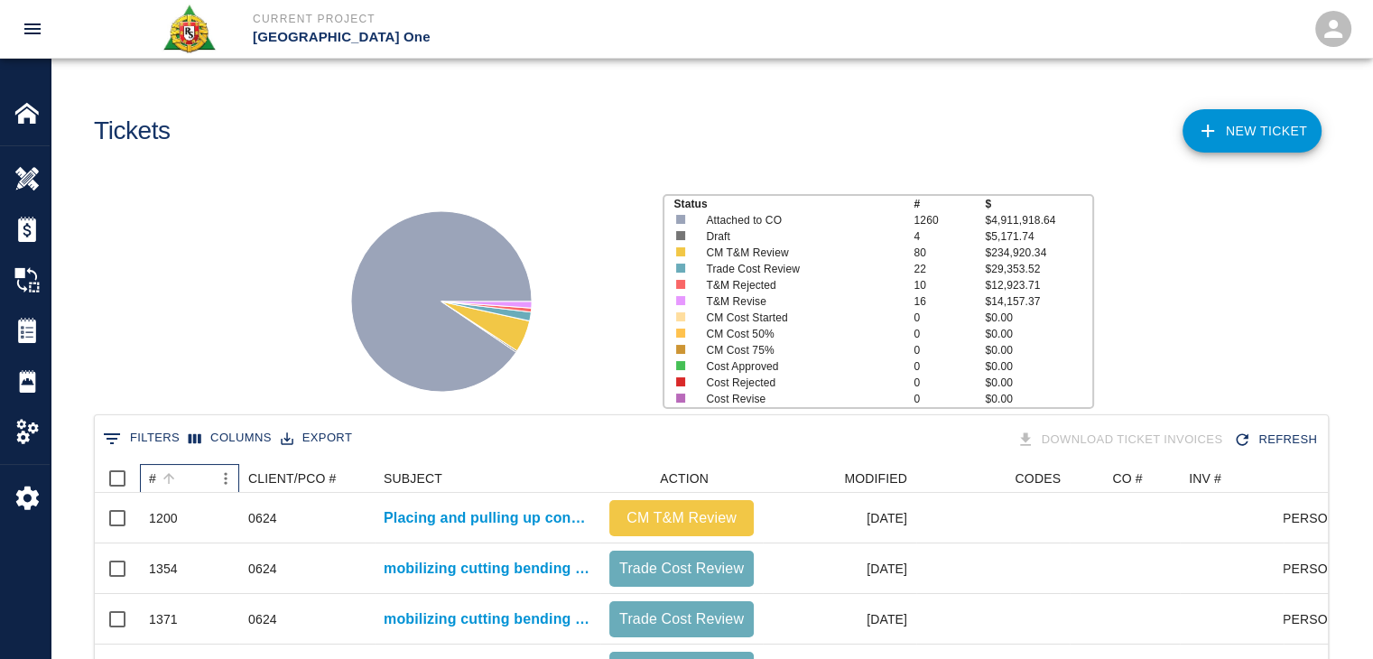
click at [183, 482] on div "#" at bounding box center [180, 478] width 63 height 29
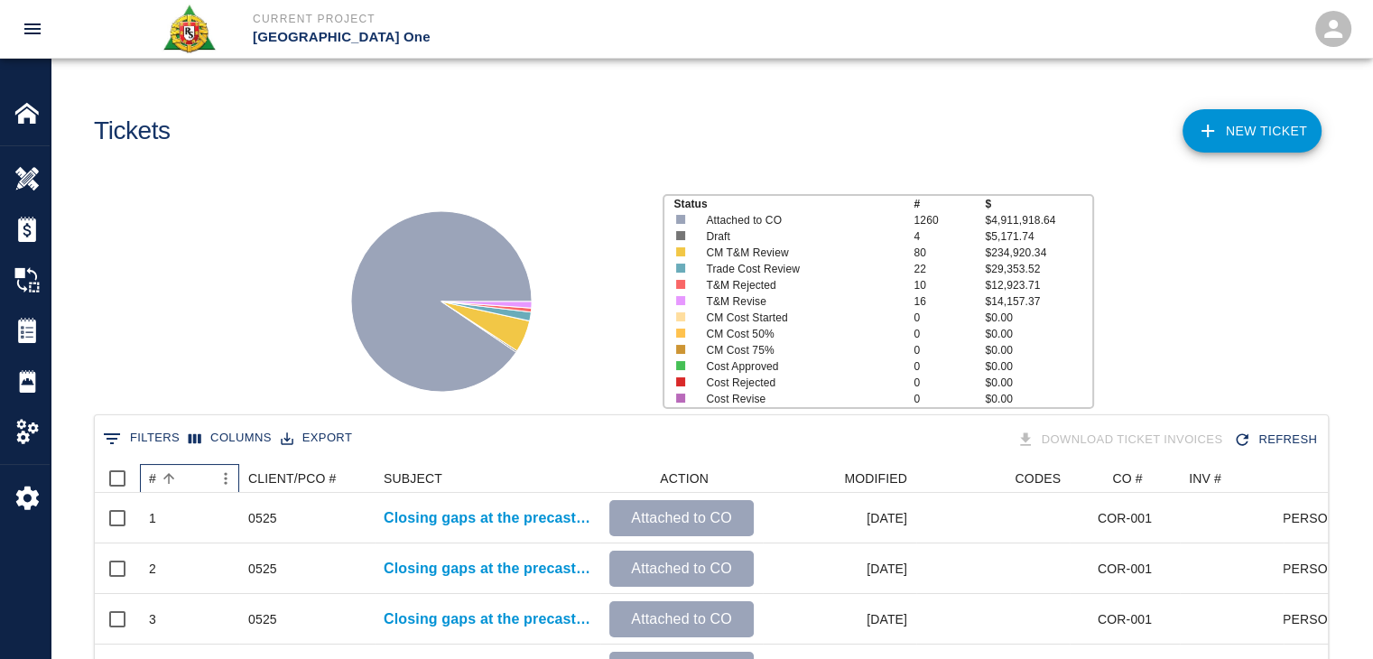
click at [183, 482] on div "#" at bounding box center [180, 478] width 63 height 29
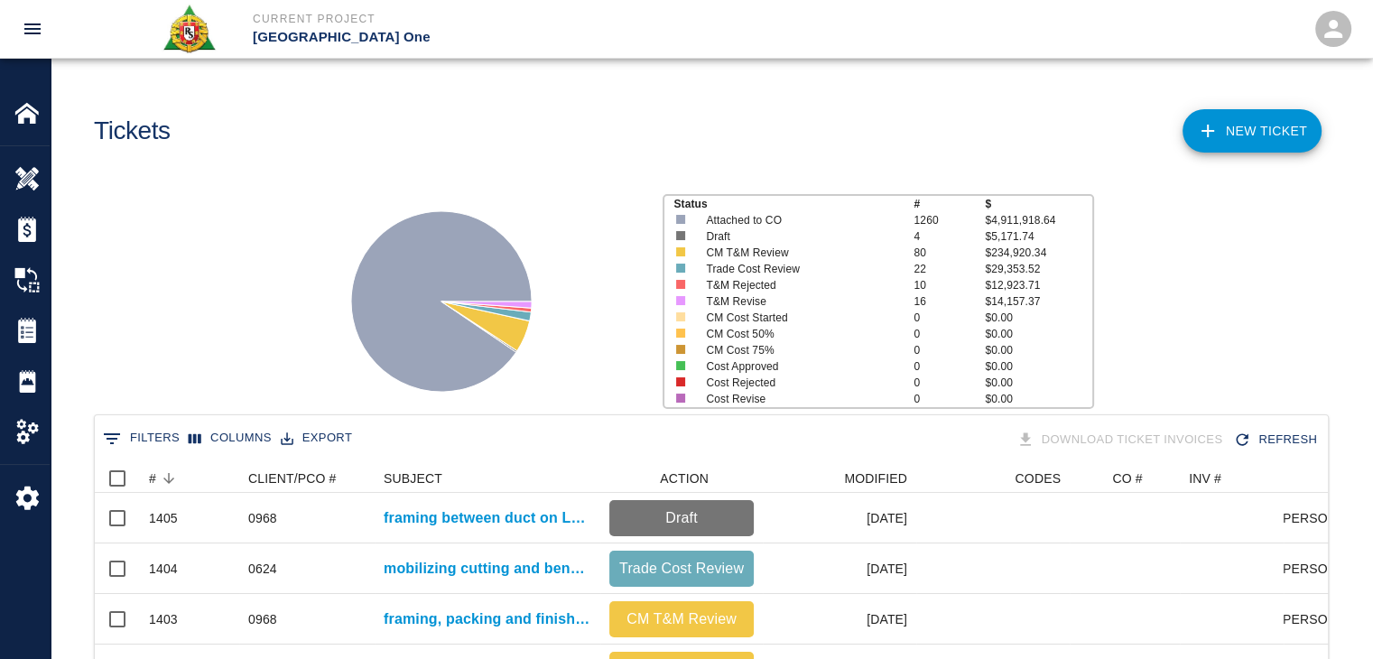
click at [217, 389] on div "Status # $ Attached to CO 1260 $4,911,918.64 Draft 4 $5,171.74 CM T&M Review 80…" at bounding box center [704, 294] width 1336 height 240
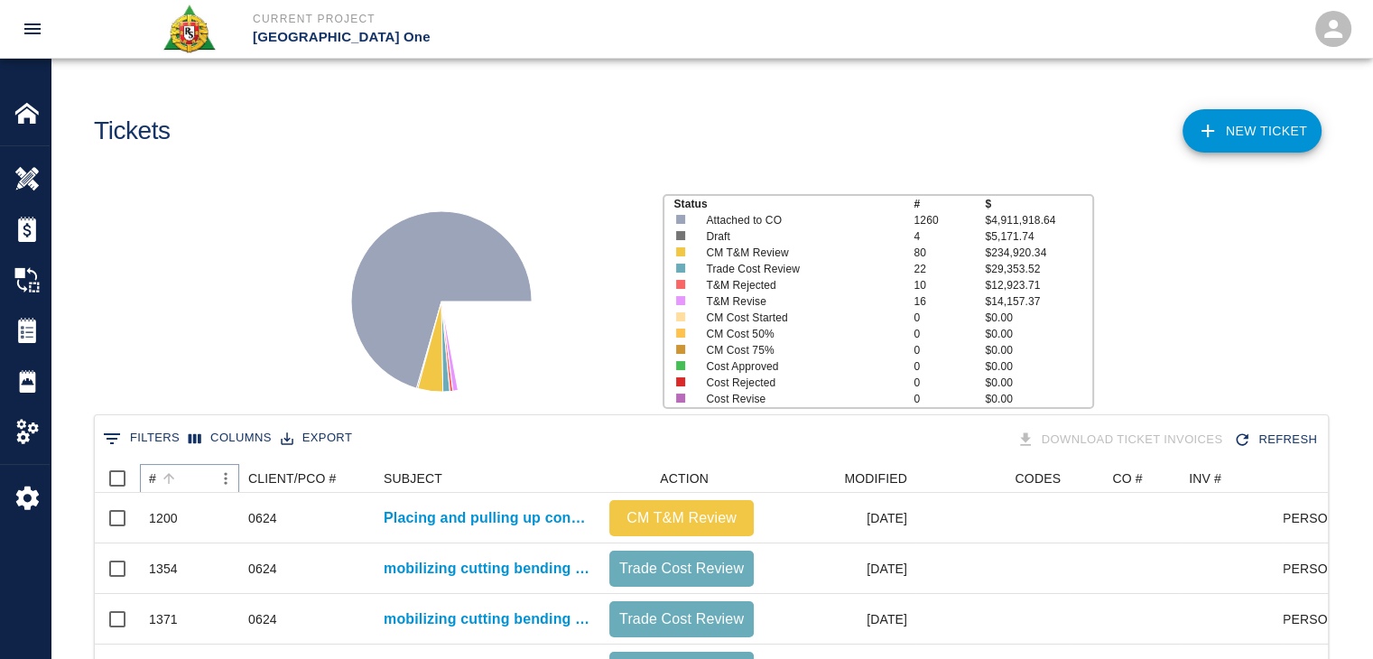
click at [175, 472] on icon "Sort" at bounding box center [169, 478] width 16 height 16
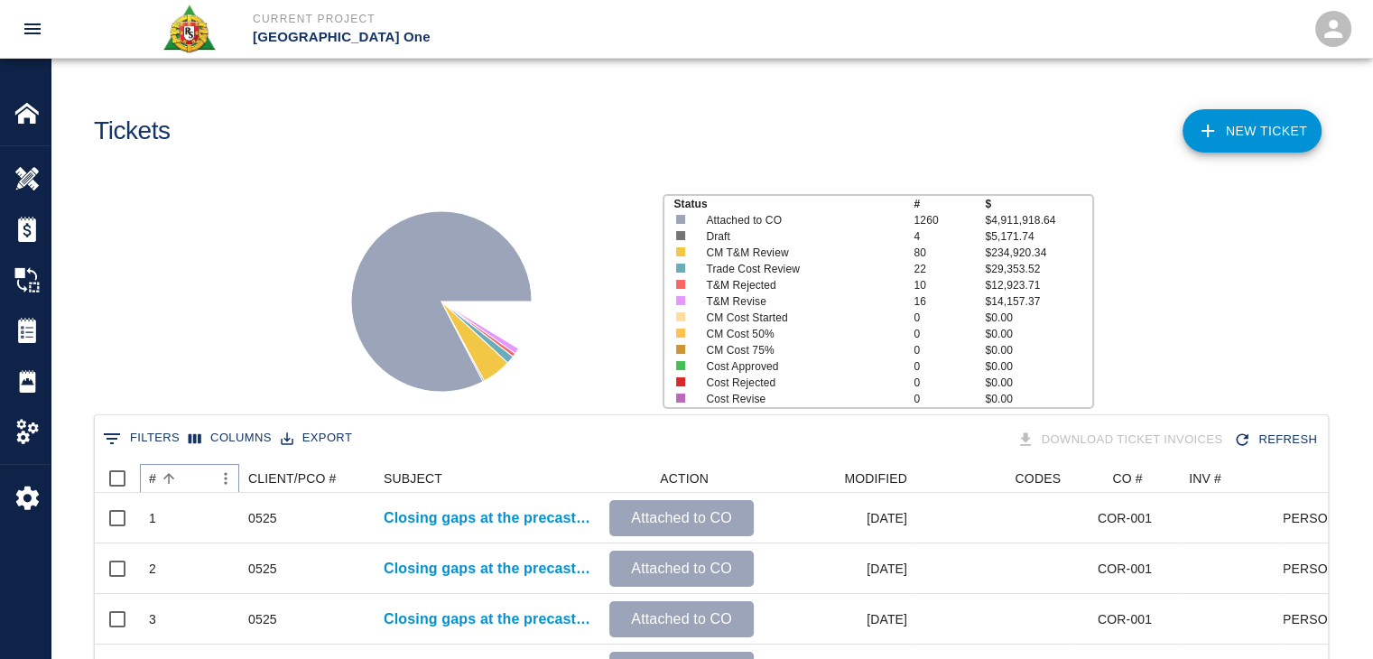
click at [175, 472] on icon "Sort" at bounding box center [169, 478] width 16 height 16
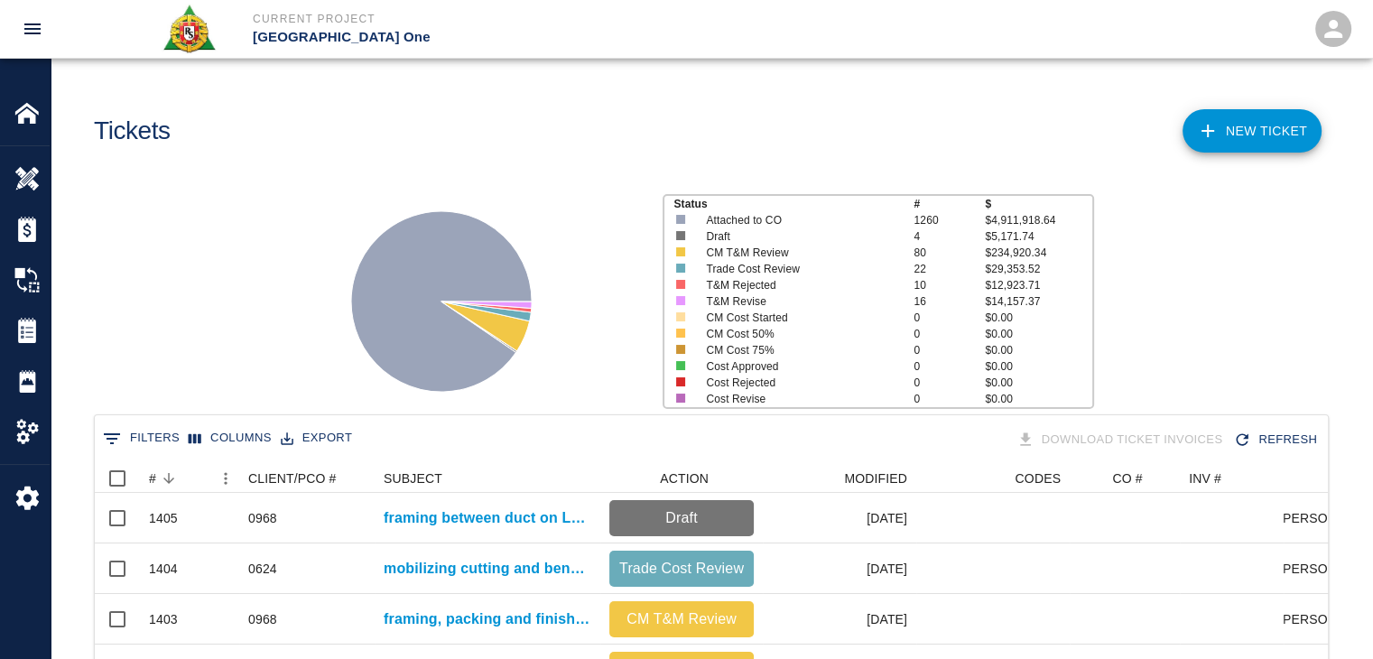
click at [181, 348] on div "Status # $ Attached to CO 1260 $4,911,918.64 Draft 4 $5,171.74 CM T&M Review 80…" at bounding box center [704, 294] width 1336 height 240
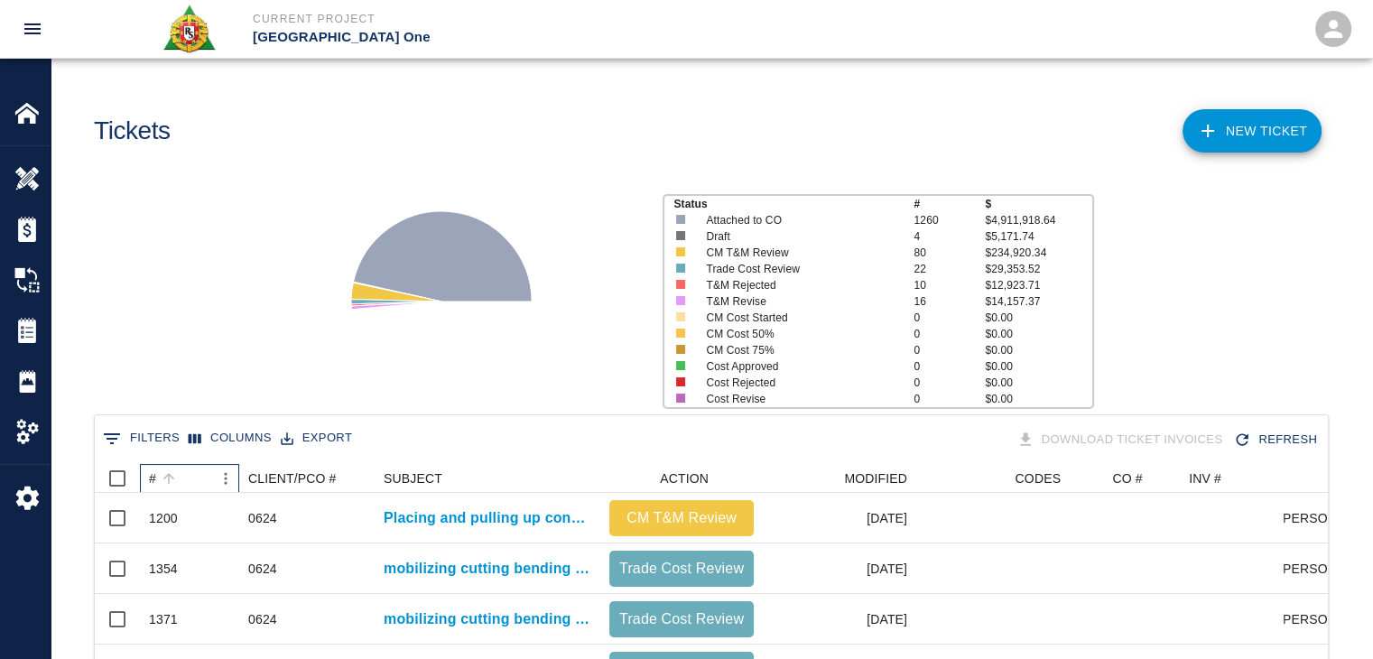
click at [181, 485] on div "#" at bounding box center [168, 478] width 25 height 25
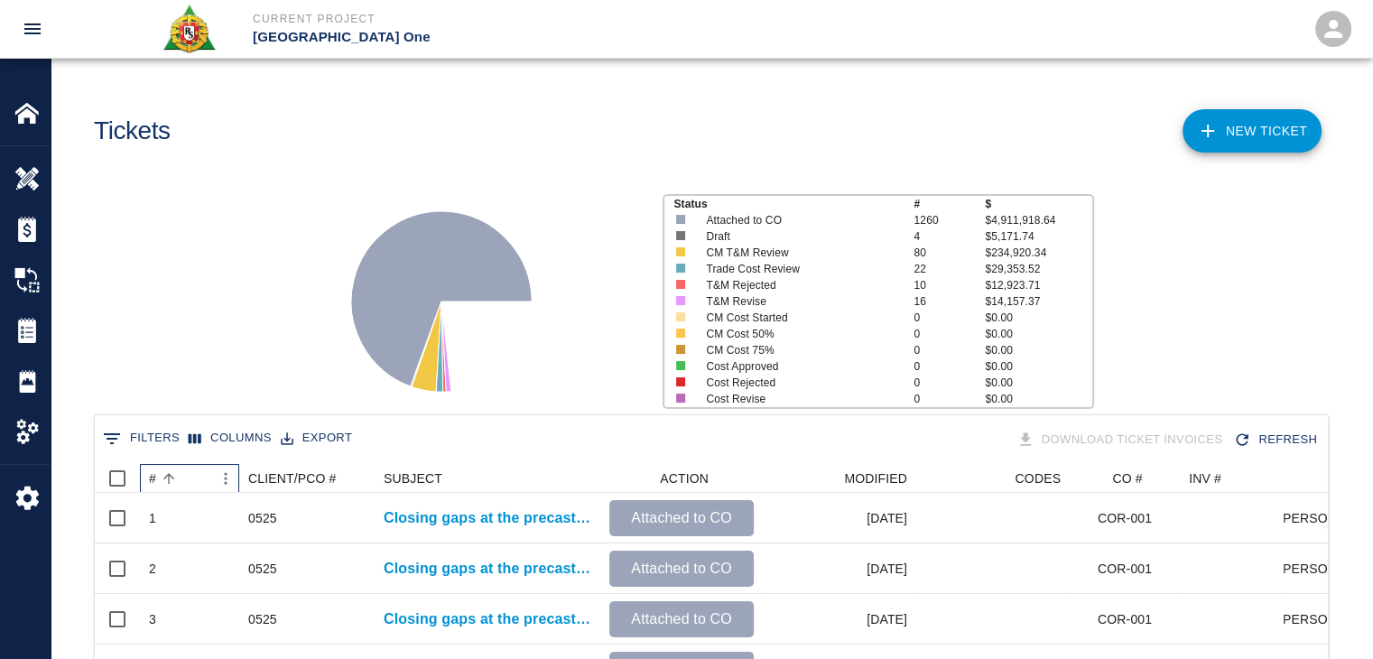
click at [181, 485] on div "#" at bounding box center [168, 478] width 25 height 25
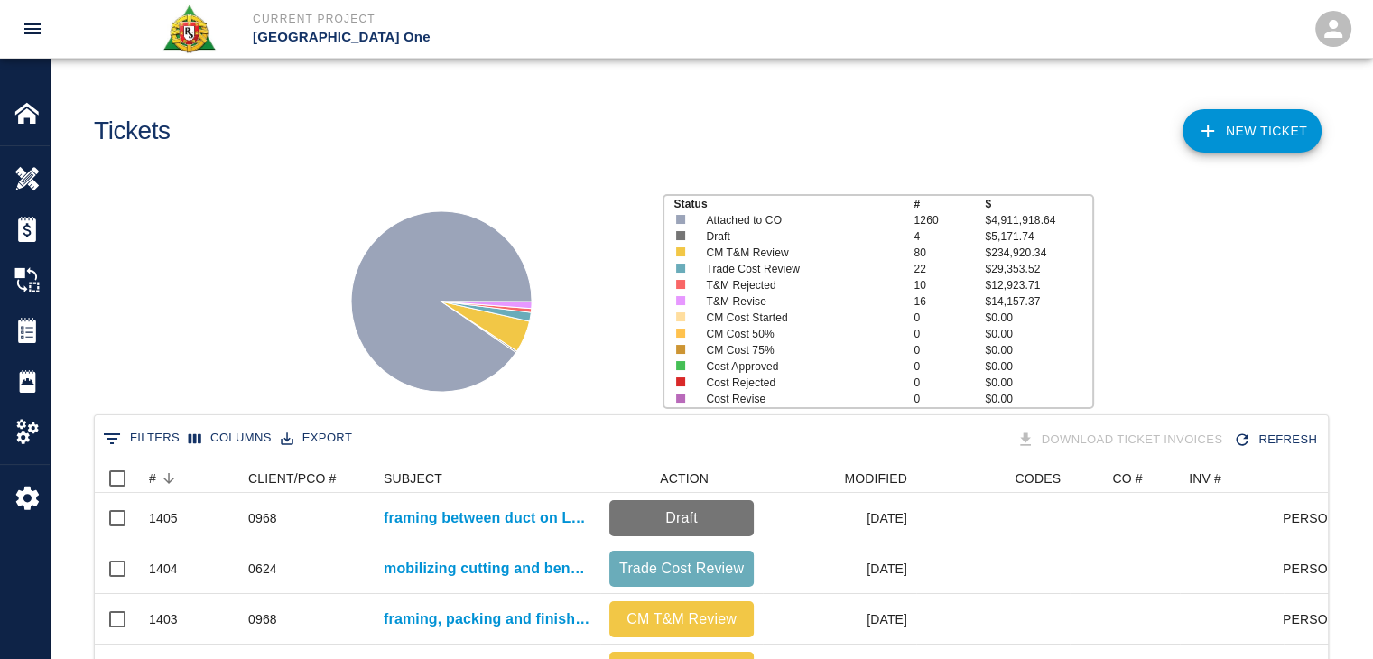
click at [181, 374] on div "Status # $ Attached to CO 1260 $4,911,918.64 Draft 4 $5,171.74 CM T&M Review 80…" at bounding box center [704, 294] width 1336 height 240
